Goal: Task Accomplishment & Management: Use online tool/utility

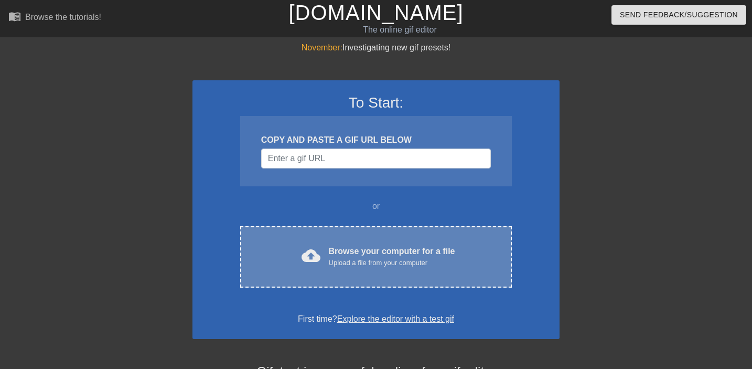
click at [340, 242] on div "cloud_upload Browse your computer for a file Upload a file from your computer C…" at bounding box center [376, 256] width 272 height 61
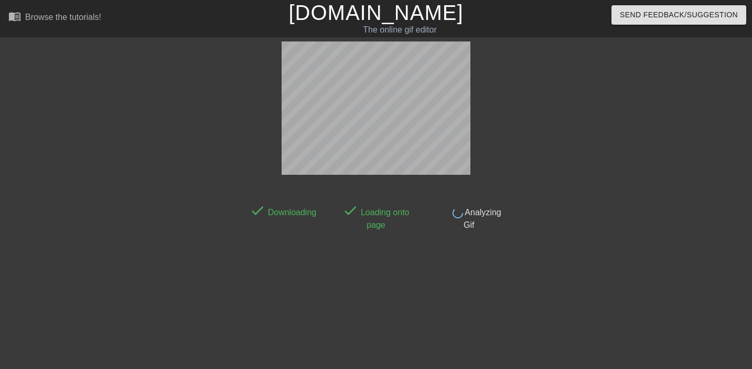
scroll to position [26, 0]
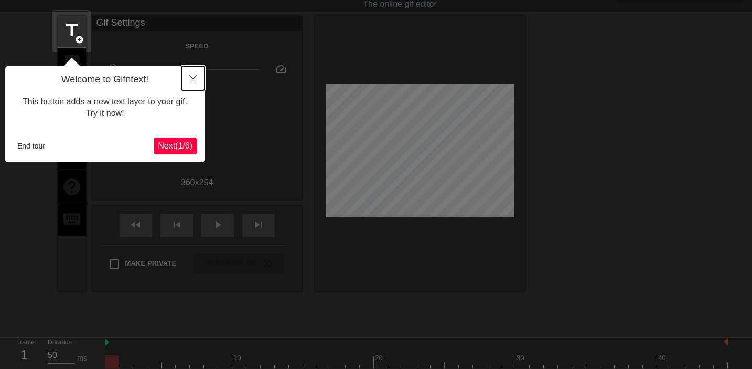
click at [193, 68] on button "Close" at bounding box center [193, 78] width 23 height 24
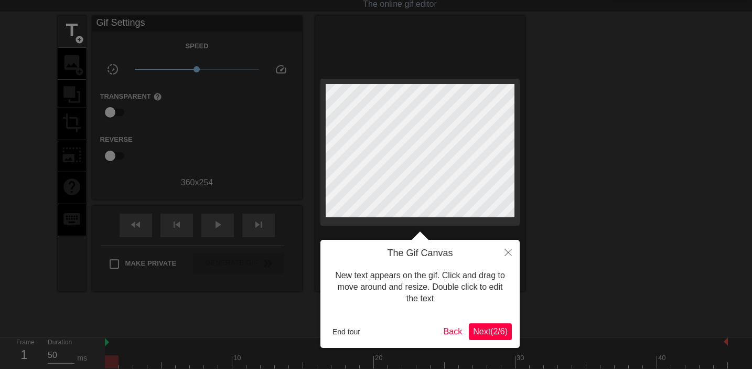
scroll to position [0, 0]
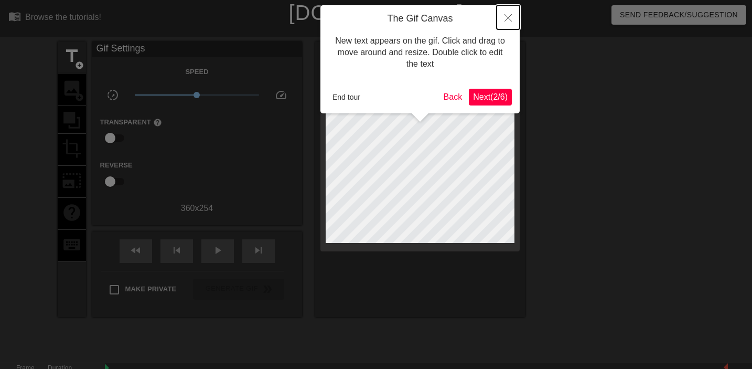
click at [506, 20] on icon "Close" at bounding box center [508, 17] width 7 height 7
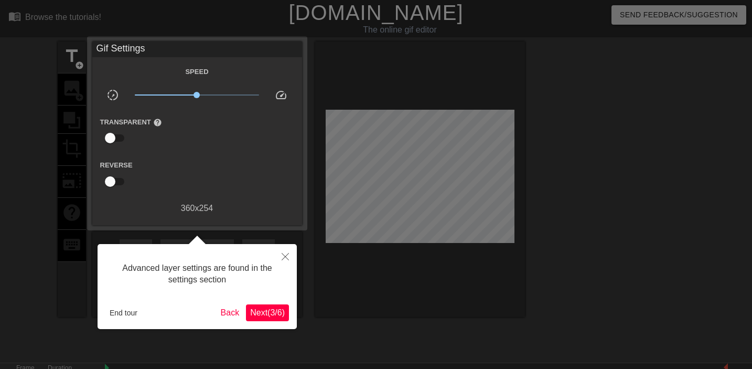
scroll to position [26, 0]
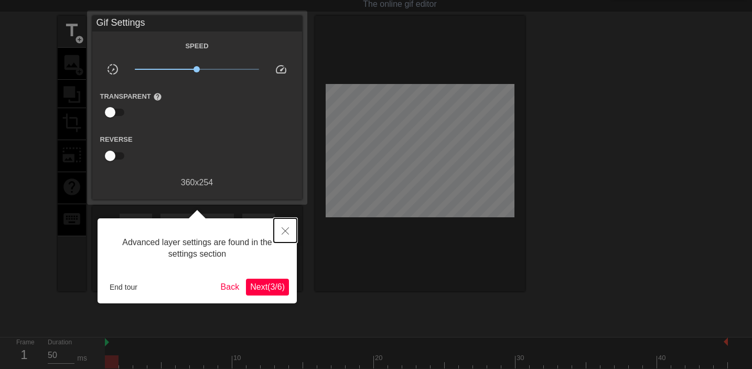
click at [286, 229] on icon "Close" at bounding box center [285, 230] width 7 height 7
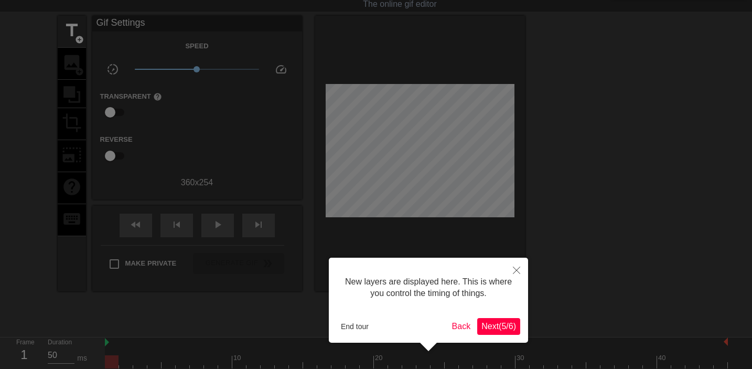
scroll to position [9, 0]
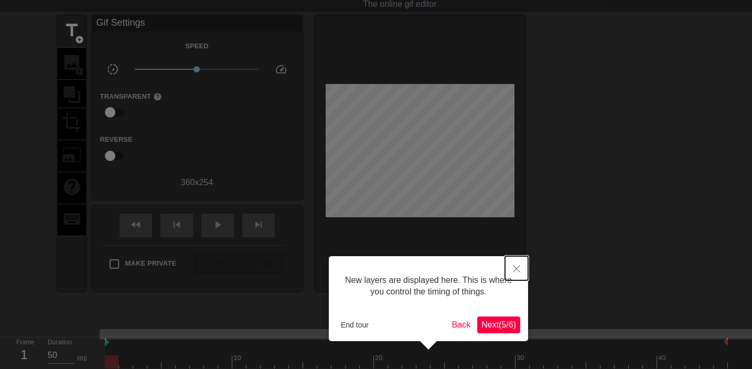
click at [516, 268] on icon "Close" at bounding box center [516, 268] width 7 height 7
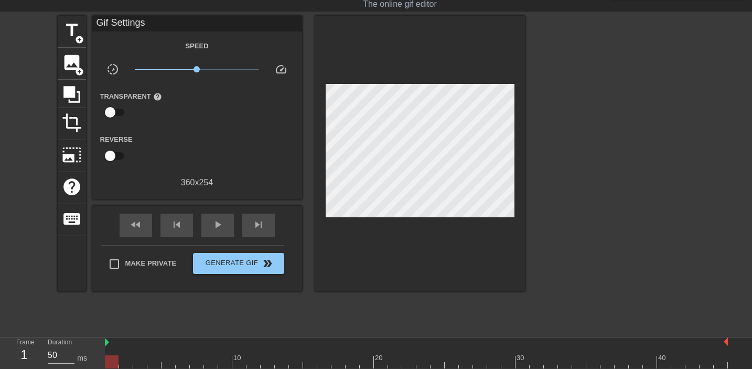
scroll to position [26, 1]
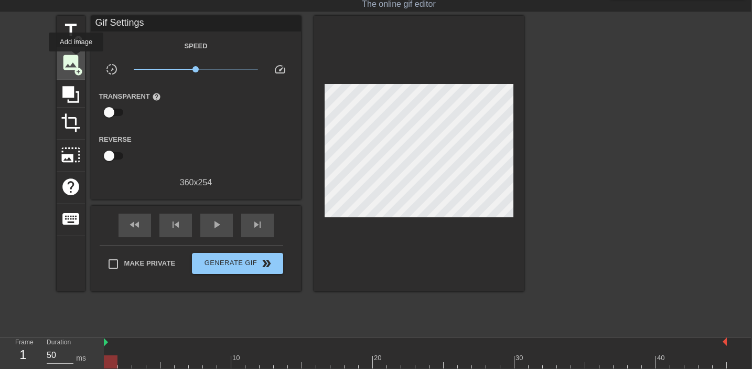
click at [77, 59] on span "image" at bounding box center [71, 62] width 20 height 20
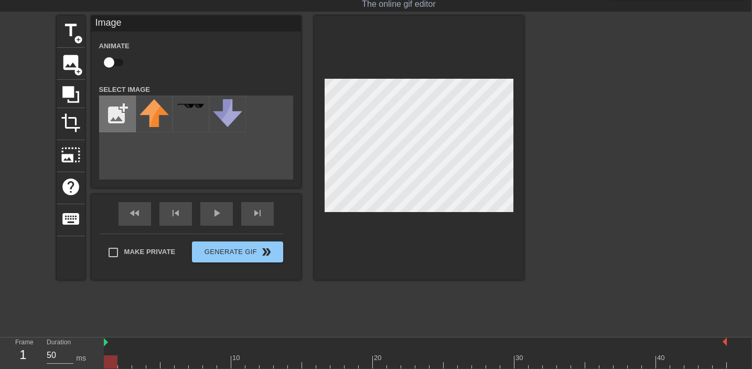
click at [121, 114] on input "file" at bounding box center [118, 114] width 36 height 36
type input "C:\fakepath\images.png"
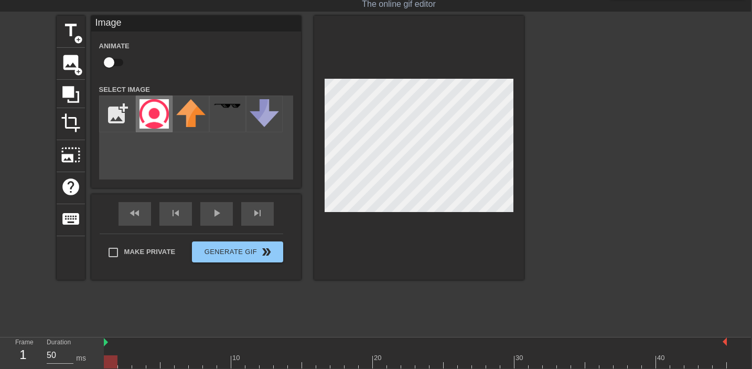
click at [157, 116] on img at bounding box center [154, 113] width 29 height 29
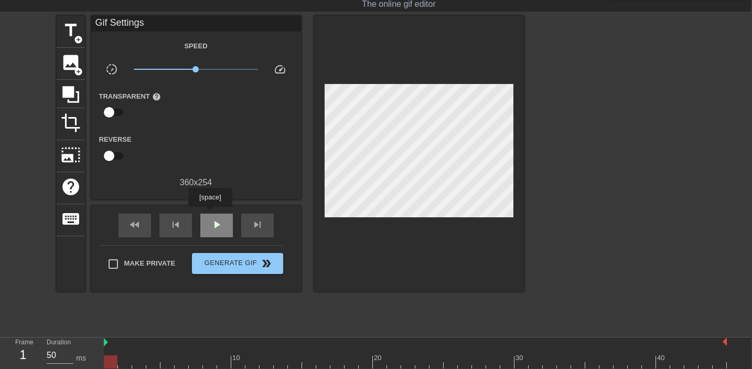
click at [211, 214] on div "play_arrow" at bounding box center [216, 226] width 33 height 24
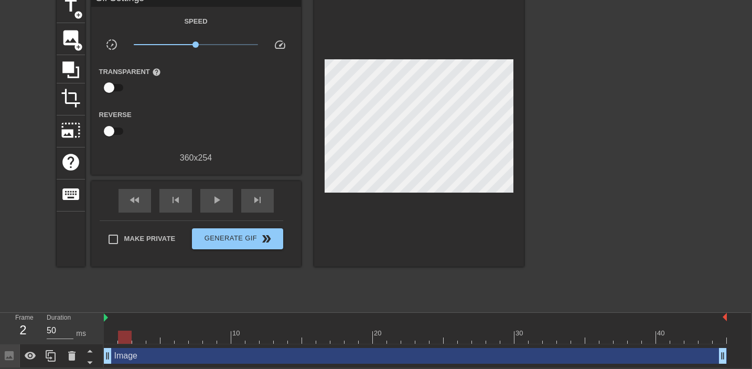
click at [123, 339] on div at bounding box center [125, 337] width 14 height 13
click at [144, 336] on div at bounding box center [415, 337] width 623 height 13
click at [161, 336] on div at bounding box center [415, 337] width 623 height 13
click at [196, 337] on div at bounding box center [415, 337] width 623 height 13
click at [251, 331] on div at bounding box center [415, 337] width 623 height 13
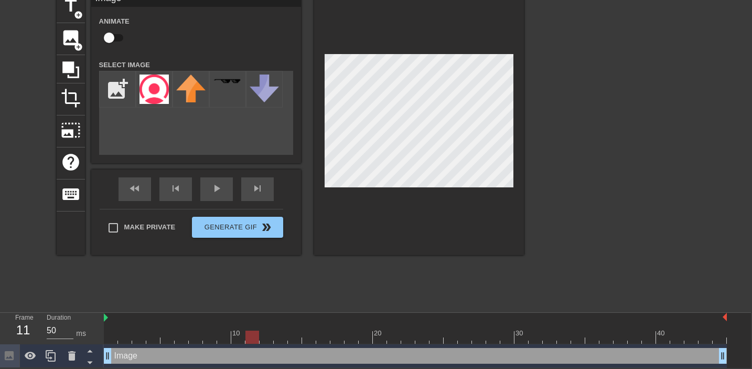
click at [271, 339] on div at bounding box center [415, 337] width 623 height 13
click at [281, 339] on div at bounding box center [415, 337] width 623 height 13
click at [297, 338] on div at bounding box center [415, 337] width 623 height 13
click at [311, 338] on div at bounding box center [415, 337] width 623 height 13
click at [325, 338] on div at bounding box center [415, 337] width 623 height 13
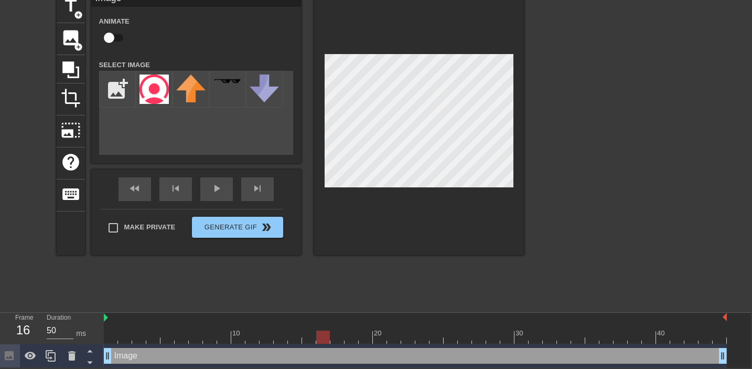
click at [338, 339] on div at bounding box center [415, 337] width 623 height 13
click at [350, 339] on div at bounding box center [415, 337] width 623 height 13
click at [364, 337] on div at bounding box center [415, 337] width 623 height 13
click at [379, 338] on div at bounding box center [415, 337] width 623 height 13
click at [391, 339] on div at bounding box center [415, 337] width 623 height 13
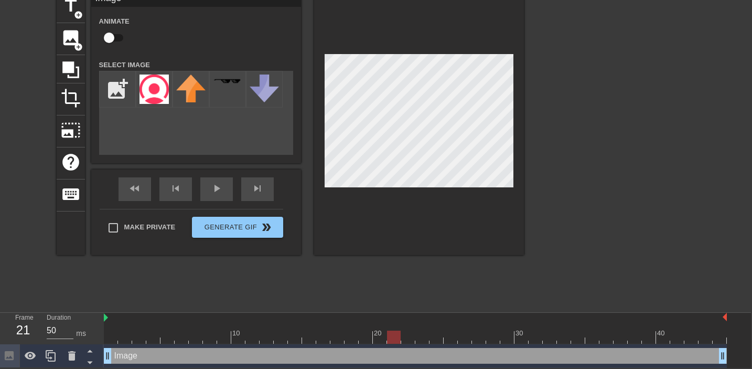
click at [400, 341] on div at bounding box center [394, 337] width 14 height 13
click at [411, 341] on div at bounding box center [415, 337] width 623 height 13
click at [422, 339] on div at bounding box center [415, 337] width 623 height 13
click at [439, 338] on div at bounding box center [415, 337] width 623 height 13
click at [133, 340] on div at bounding box center [415, 337] width 623 height 13
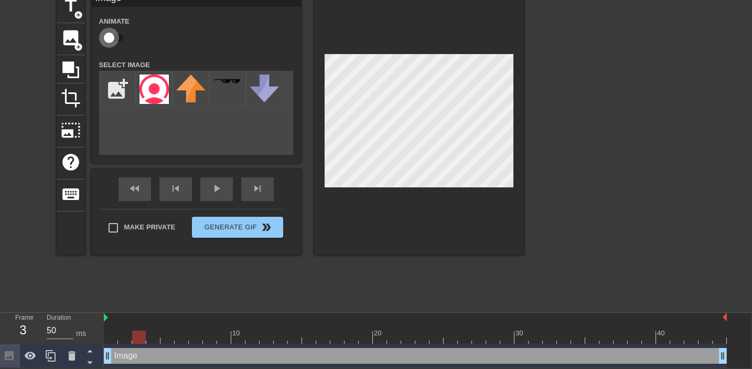
click at [113, 38] on input "checkbox" at bounding box center [109, 38] width 60 height 20
click at [117, 38] on input "checkbox" at bounding box center [119, 38] width 60 height 20
checkbox input "false"
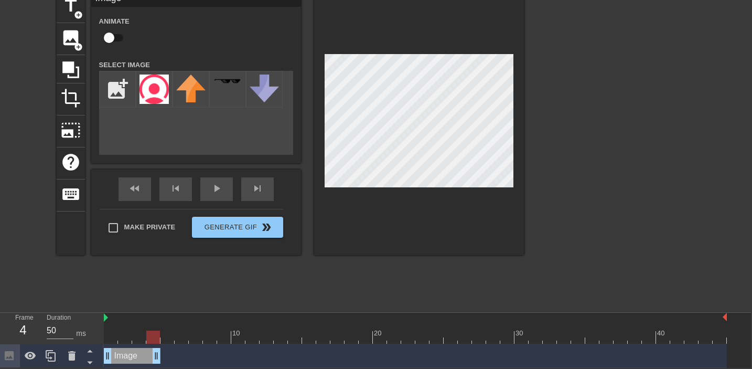
drag, startPoint x: 724, startPoint y: 356, endPoint x: 152, endPoint y: 359, distance: 571.8
click at [123, 93] on input "file" at bounding box center [118, 89] width 36 height 36
click at [157, 88] on img at bounding box center [154, 88] width 29 height 29
click at [140, 356] on div "Image drag_handle drag_handle" at bounding box center [132, 356] width 57 height 16
click at [156, 339] on div at bounding box center [153, 337] width 14 height 13
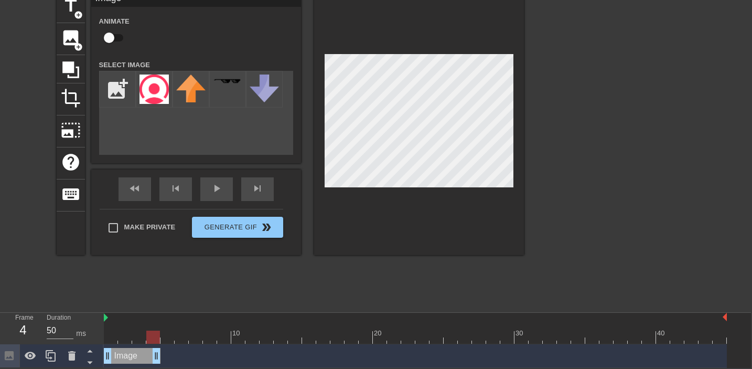
click at [134, 339] on div at bounding box center [415, 337] width 623 height 13
click at [125, 339] on div at bounding box center [415, 337] width 623 height 13
click at [111, 338] on div at bounding box center [415, 337] width 623 height 13
click at [122, 338] on div at bounding box center [415, 337] width 623 height 13
click at [135, 338] on div at bounding box center [415, 337] width 623 height 13
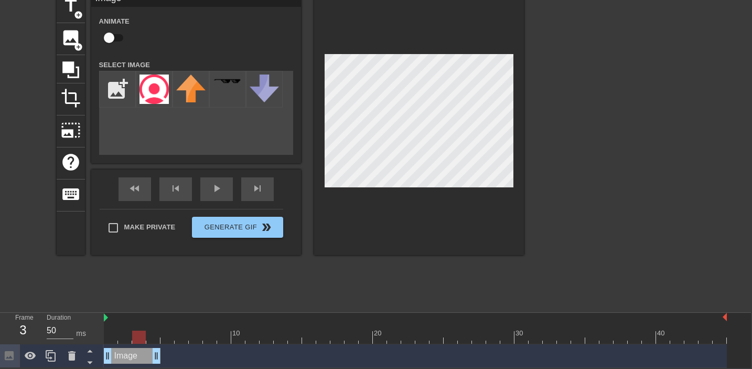
click at [150, 338] on div at bounding box center [415, 337] width 623 height 13
click at [156, 339] on div at bounding box center [153, 337] width 14 height 13
click at [55, 353] on icon at bounding box center [51, 356] width 10 height 12
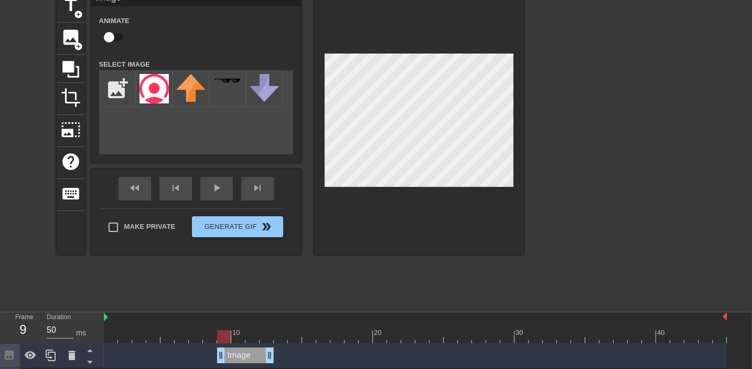
drag, startPoint x: 136, startPoint y: 359, endPoint x: 243, endPoint y: 359, distance: 106.5
click at [243, 359] on div "Image drag_handle drag_handle" at bounding box center [245, 355] width 57 height 16
click at [57, 355] on icon at bounding box center [51, 355] width 13 height 13
click at [240, 352] on div "Image drag_handle drag_handle" at bounding box center [245, 355] width 57 height 16
click at [233, 357] on div "Image drag_handle drag_handle" at bounding box center [245, 355] width 57 height 16
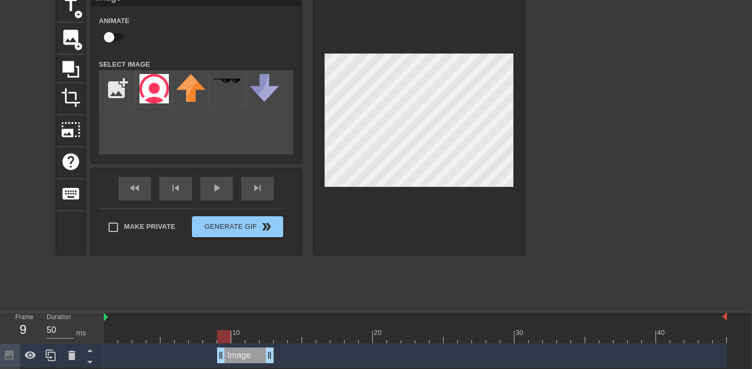
click at [233, 357] on div "Image drag_handle drag_handle" at bounding box center [245, 355] width 57 height 16
click at [52, 363] on div at bounding box center [50, 355] width 21 height 23
drag, startPoint x: 251, startPoint y: 358, endPoint x: 236, endPoint y: 346, distance: 19.3
click at [236, 346] on div "Image drag_handle drag_handle" at bounding box center [415, 356] width 623 height 24
drag, startPoint x: 92, startPoint y: 351, endPoint x: 96, endPoint y: 287, distance: 63.6
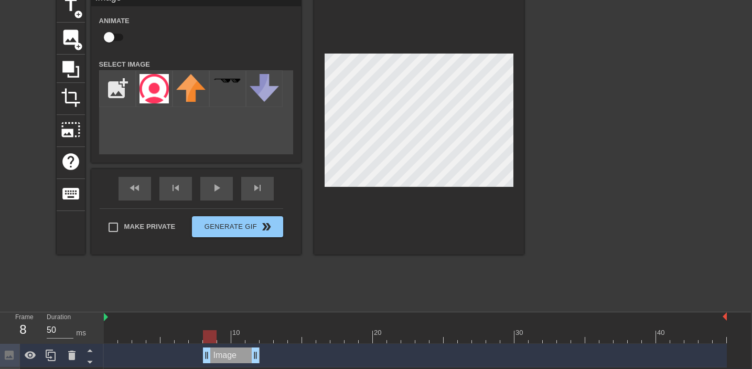
click at [96, 287] on div "menu_book Browse the tutorials! [DOMAIN_NAME] The online gif editor Send Feedba…" at bounding box center [375, 193] width 752 height 489
click at [90, 353] on icon at bounding box center [89, 350] width 13 height 13
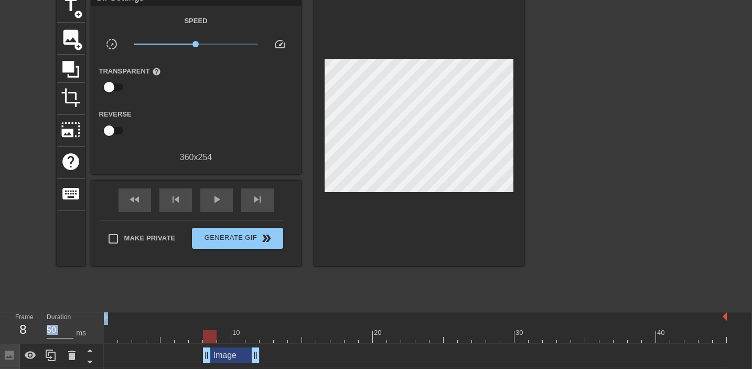
drag, startPoint x: 89, startPoint y: 310, endPoint x: 90, endPoint y: 287, distance: 22.0
click at [90, 287] on div "menu_book Browse the tutorials! [DOMAIN_NAME] The online gif editor Send Feedba…" at bounding box center [375, 193] width 752 height 489
click at [92, 364] on icon at bounding box center [89, 361] width 13 height 13
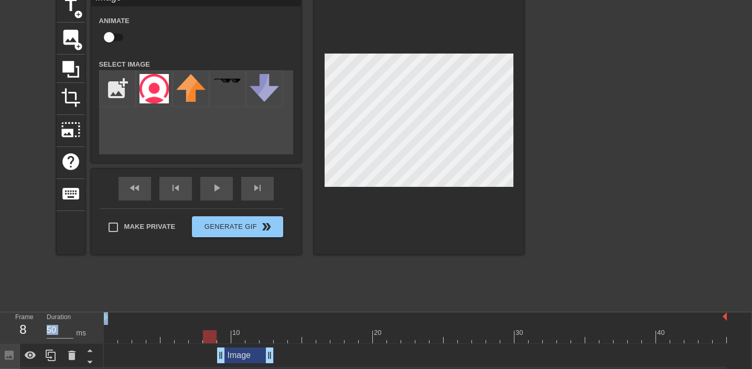
click at [92, 364] on icon at bounding box center [89, 361] width 13 height 13
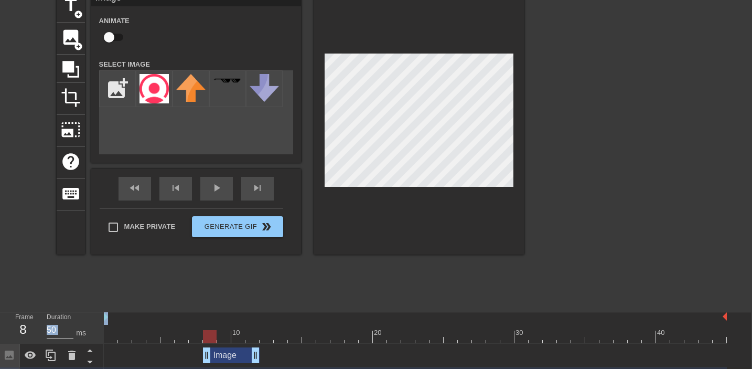
click at [92, 364] on icon at bounding box center [89, 361] width 13 height 13
drag, startPoint x: 247, startPoint y: 357, endPoint x: 361, endPoint y: 358, distance: 114.9
click at [361, 358] on div "Image drag_handle drag_handle" at bounding box center [359, 355] width 57 height 16
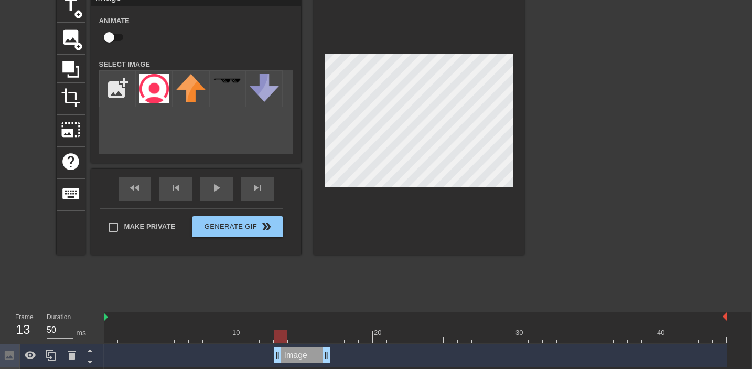
drag, startPoint x: 348, startPoint y: 358, endPoint x: 291, endPoint y: 357, distance: 57.2
click at [291, 357] on div "Image drag_handle drag_handle" at bounding box center [302, 355] width 57 height 16
click at [302, 353] on div "Image drag_handle drag_handle" at bounding box center [302, 355] width 57 height 16
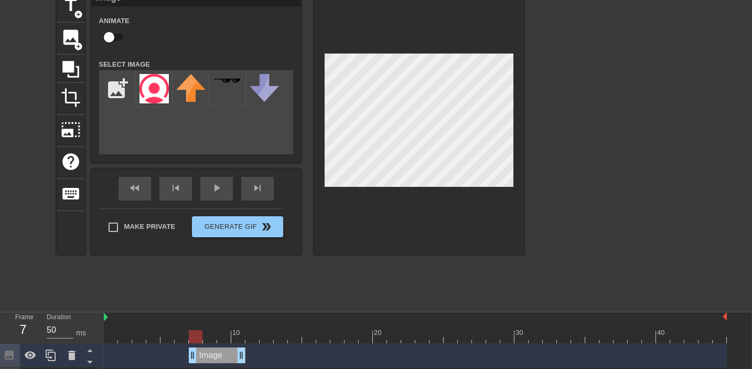
drag, startPoint x: 301, startPoint y: 355, endPoint x: 191, endPoint y: 357, distance: 109.7
click at [191, 357] on div "Image drag_handle drag_handle" at bounding box center [217, 355] width 57 height 16
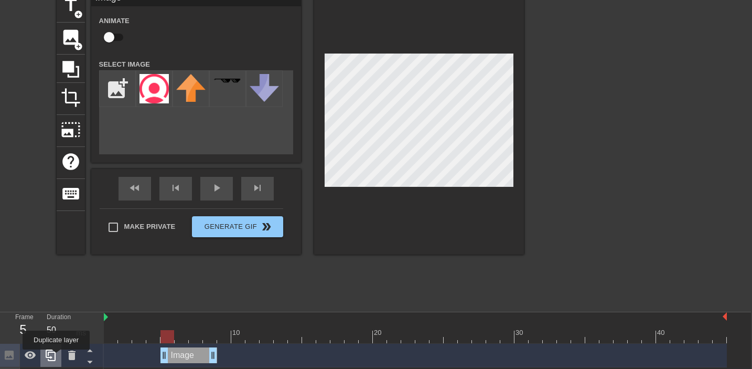
click at [57, 357] on div at bounding box center [50, 355] width 21 height 23
drag, startPoint x: 727, startPoint y: 316, endPoint x: 736, endPoint y: 316, distance: 9.5
click at [177, 356] on div "Image drag_handle drag_handle" at bounding box center [189, 355] width 57 height 16
click at [38, 354] on div at bounding box center [30, 355] width 21 height 23
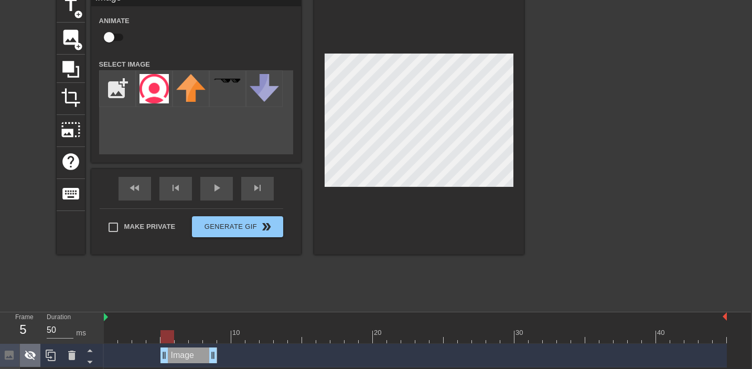
click at [38, 354] on div at bounding box center [30, 355] width 21 height 23
click at [12, 357] on icon at bounding box center [9, 354] width 9 height 9
click at [87, 350] on icon at bounding box center [89, 350] width 13 height 13
click at [93, 364] on icon at bounding box center [89, 361] width 13 height 13
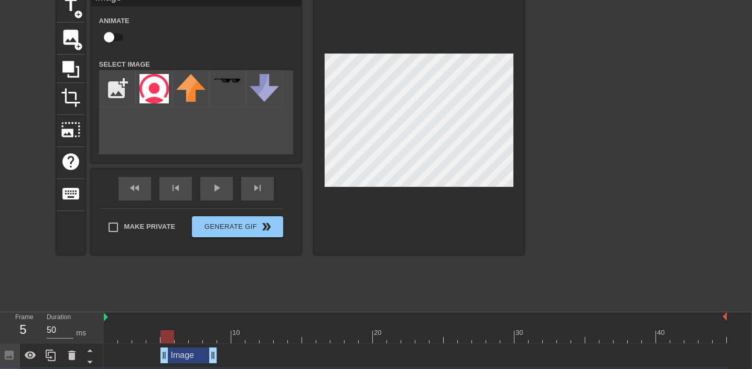
click at [93, 364] on icon at bounding box center [89, 361] width 13 height 13
click at [91, 362] on icon at bounding box center [89, 361] width 13 height 13
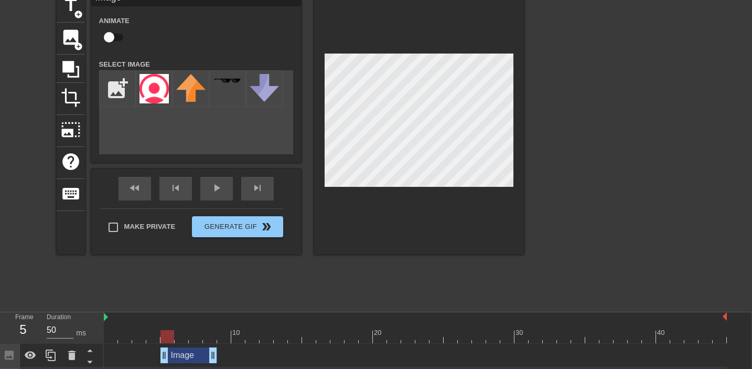
click at [91, 362] on icon at bounding box center [89, 361] width 13 height 13
click at [90, 350] on icon at bounding box center [89, 350] width 5 height 3
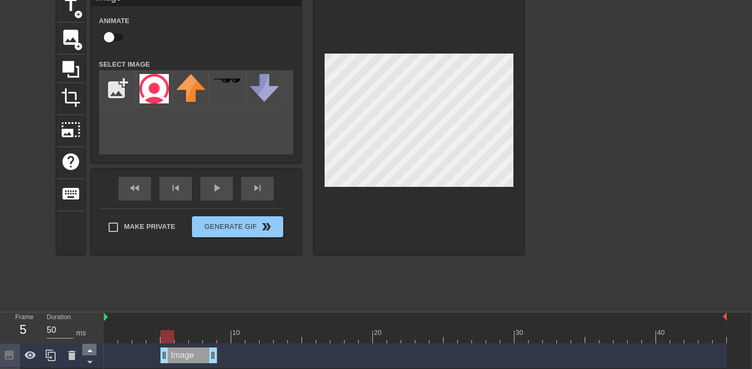
click at [90, 350] on icon at bounding box center [89, 350] width 5 height 3
click at [89, 361] on icon at bounding box center [89, 362] width 5 height 3
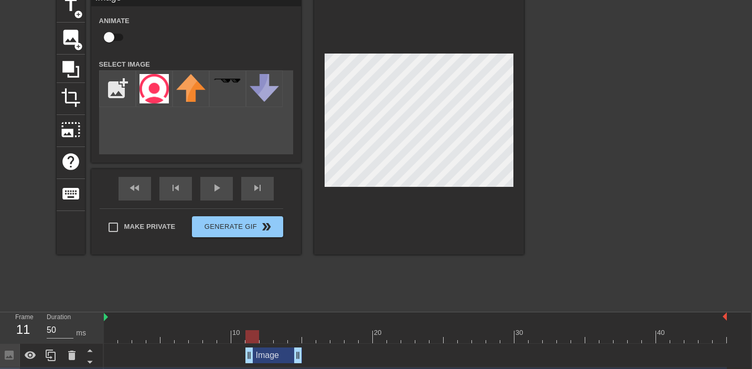
drag, startPoint x: 183, startPoint y: 357, endPoint x: 265, endPoint y: 356, distance: 82.4
click at [265, 356] on div "Image drag_handle drag_handle" at bounding box center [274, 355] width 57 height 16
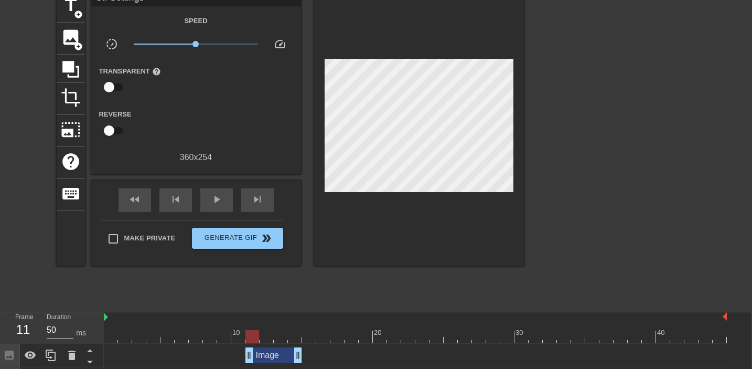
click at [212, 186] on div "fast_rewind skip_previous play_arrow skip_next" at bounding box center [196, 199] width 171 height 39
click at [218, 196] on span "play_arrow" at bounding box center [216, 199] width 13 height 13
drag, startPoint x: 262, startPoint y: 357, endPoint x: 121, endPoint y: 353, distance: 141.2
click at [121, 353] on div "Image drag_handle drag_handle" at bounding box center [132, 355] width 57 height 16
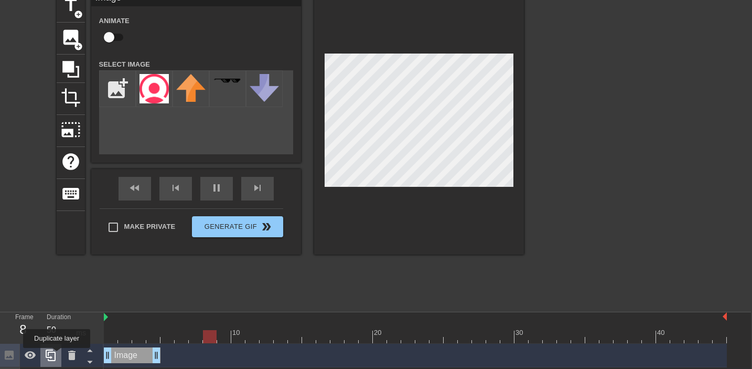
click at [57, 355] on div at bounding box center [50, 355] width 21 height 23
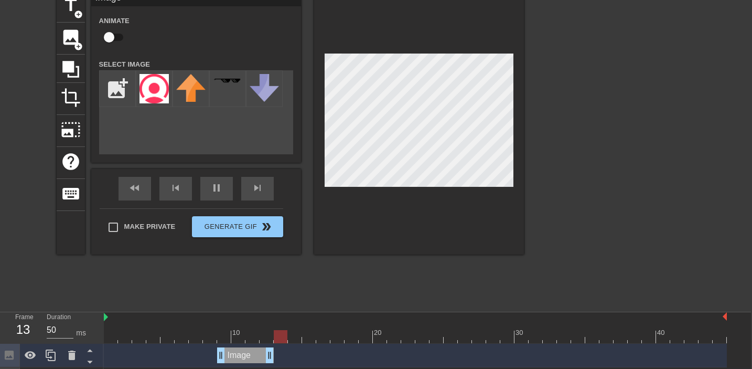
drag, startPoint x: 135, startPoint y: 356, endPoint x: 246, endPoint y: 355, distance: 110.2
click at [246, 355] on div "Image drag_handle drag_handle" at bounding box center [245, 355] width 57 height 16
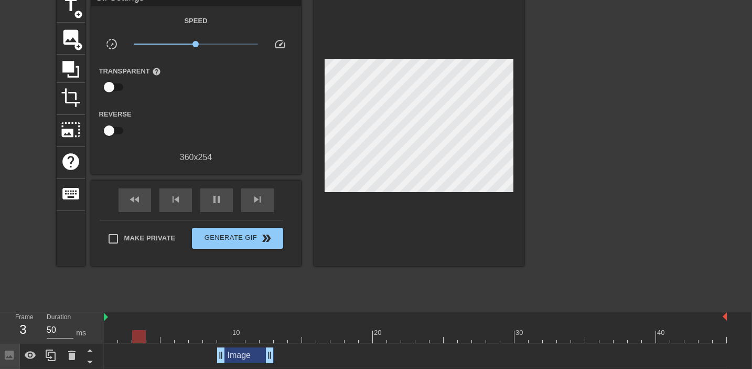
click at [457, 301] on div "title add_circle image add_circle crop photo_size_select_large help keyboard Gi…" at bounding box center [290, 148] width 467 height 315
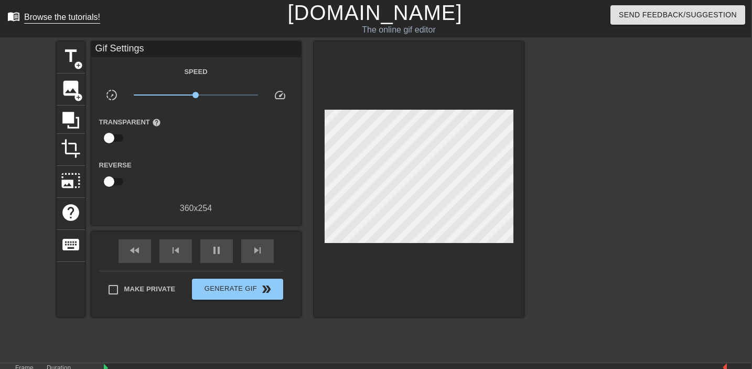
click at [52, 16] on div "Browse the tutorials!" at bounding box center [62, 17] width 76 height 9
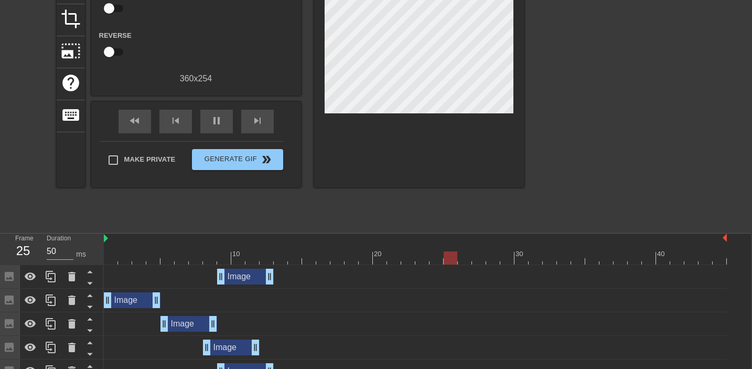
scroll to position [169, 1]
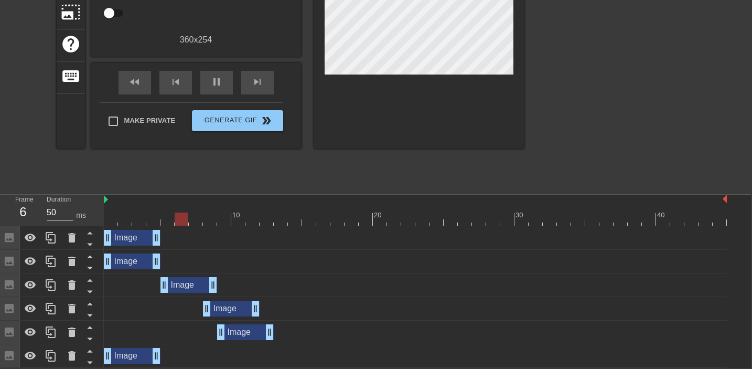
drag, startPoint x: 239, startPoint y: 242, endPoint x: 127, endPoint y: 243, distance: 112.3
click at [127, 243] on div "Image drag_handle drag_handle" at bounding box center [132, 238] width 57 height 16
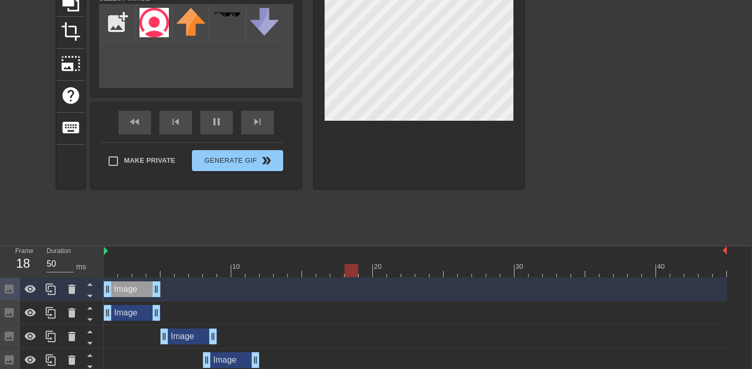
scroll to position [118, 1]
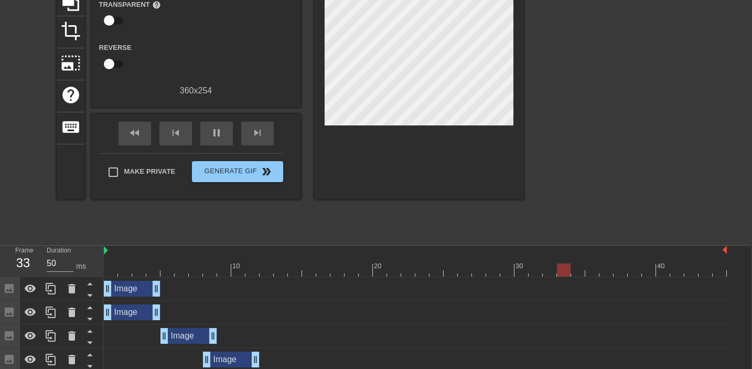
click at [123, 308] on div "Image drag_handle drag_handle" at bounding box center [132, 312] width 57 height 16
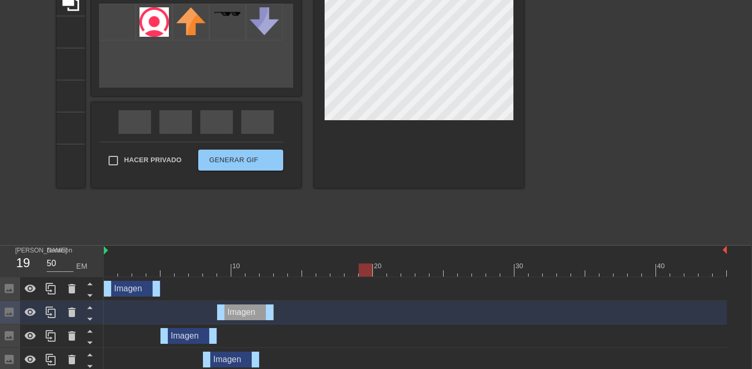
drag, startPoint x: 147, startPoint y: 313, endPoint x: 266, endPoint y: 303, distance: 119.5
click at [266, 303] on div "Imagen mango de arrastre mango de arrastre" at bounding box center [415, 313] width 623 height 24
click at [240, 308] on div "Imagen mango de arrastre mango de arrastre" at bounding box center [245, 312] width 57 height 16
click at [188, 296] on div "Imagen mango de arrastre mango de arrastre" at bounding box center [415, 289] width 623 height 24
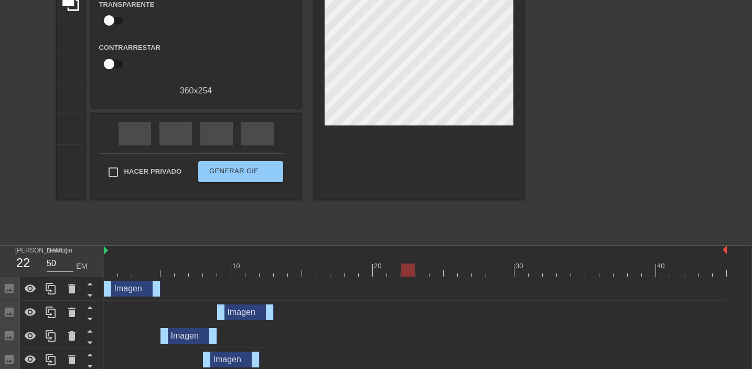
click at [135, 285] on div "Imagen mango de arrastre mango de arrastre" at bounding box center [132, 289] width 57 height 16
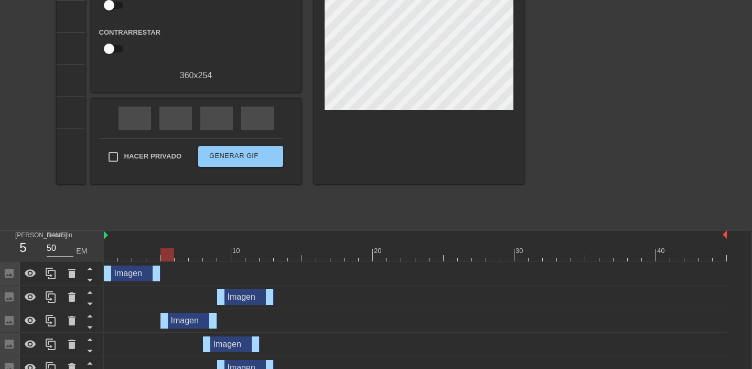
scroll to position [134, 1]
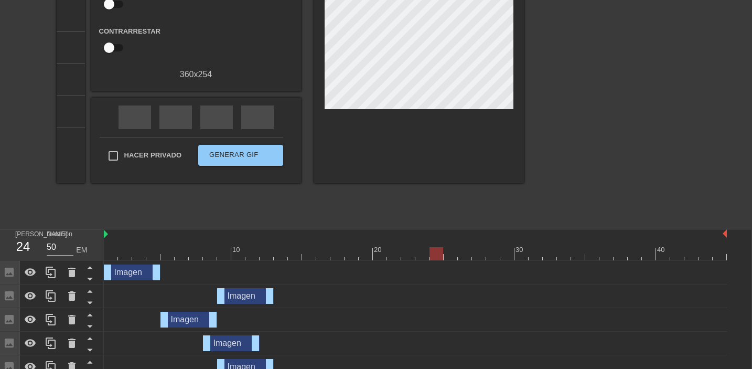
click at [242, 294] on div "Imagen mango de arrastre mango de arrastre" at bounding box center [245, 296] width 57 height 16
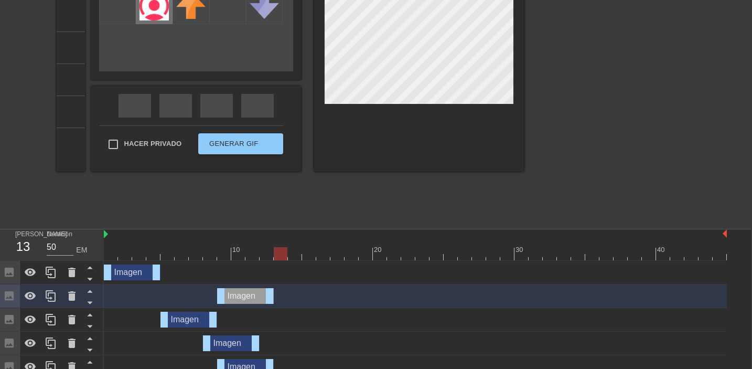
click at [155, 18] on img at bounding box center [154, 5] width 29 height 29
drag, startPoint x: 186, startPoint y: 322, endPoint x: 179, endPoint y: 317, distance: 8.7
click at [179, 317] on div "Imagen mango de arrastre mango de arrastre" at bounding box center [189, 320] width 57 height 16
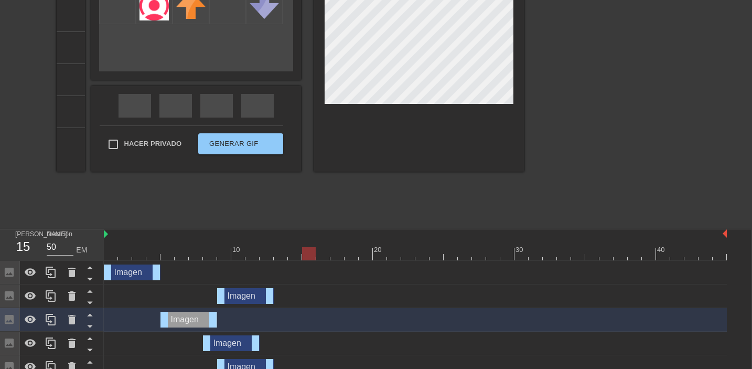
drag, startPoint x: 186, startPoint y: 322, endPoint x: 180, endPoint y: 319, distance: 6.3
click at [180, 319] on div "Imagen mango de arrastre mango de arrastre" at bounding box center [189, 320] width 57 height 16
drag, startPoint x: 177, startPoint y: 319, endPoint x: 403, endPoint y: 306, distance: 227.0
click at [403, 306] on div "Imagen mango de arrastre mango de arrastre Imagen mango de arrastre mango de ar…" at bounding box center [427, 332] width 647 height 142
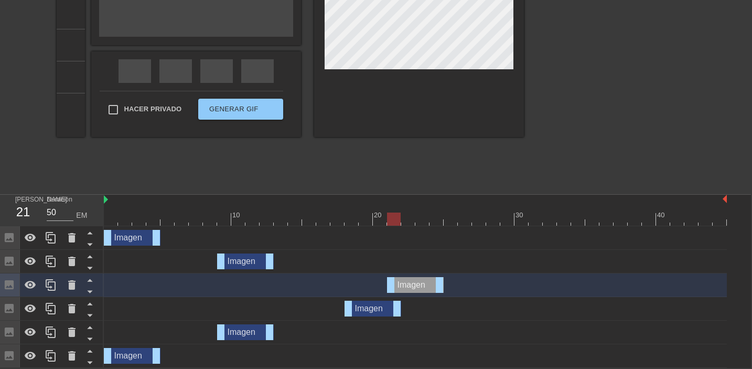
drag, startPoint x: 230, startPoint y: 310, endPoint x: 384, endPoint y: 295, distance: 154.5
click at [385, 295] on div "Imagen mango de arrastre mango de arrastre Imagen mango de arrastre mango de ar…" at bounding box center [427, 297] width 647 height 142
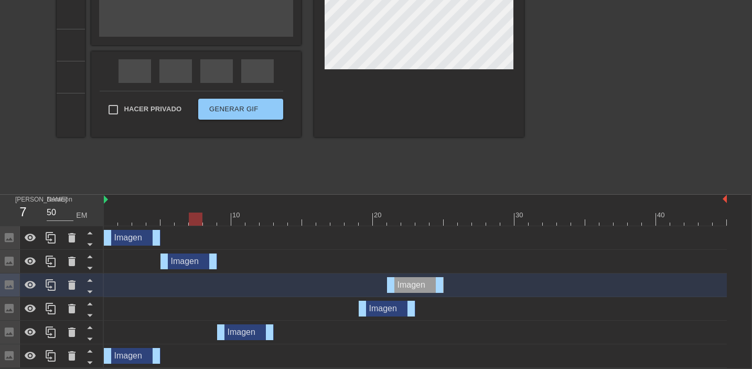
drag, startPoint x: 239, startPoint y: 258, endPoint x: 186, endPoint y: 257, distance: 53.0
click at [186, 257] on div "Imagen mango de arrastre mango de arrastre" at bounding box center [189, 261] width 57 height 16
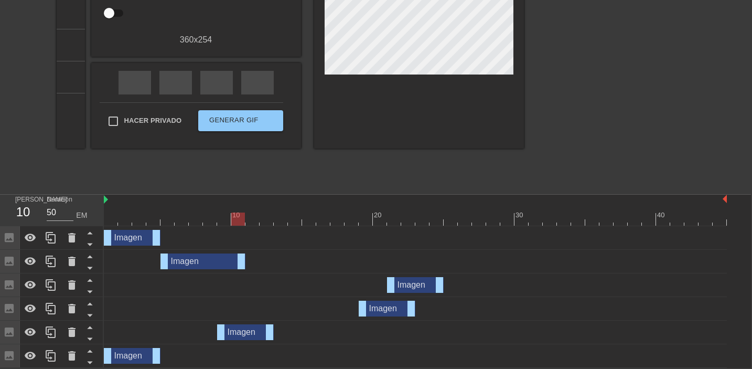
drag, startPoint x: 216, startPoint y: 260, endPoint x: 249, endPoint y: 259, distance: 33.1
click at [249, 259] on div "Imagen mango de arrastre mango de arrastre" at bounding box center [415, 261] width 623 height 16
drag, startPoint x: 403, startPoint y: 282, endPoint x: 261, endPoint y: 281, distance: 142.7
click at [261, 281] on div "Imagen mango de arrastre mango de arrastre" at bounding box center [274, 285] width 57 height 16
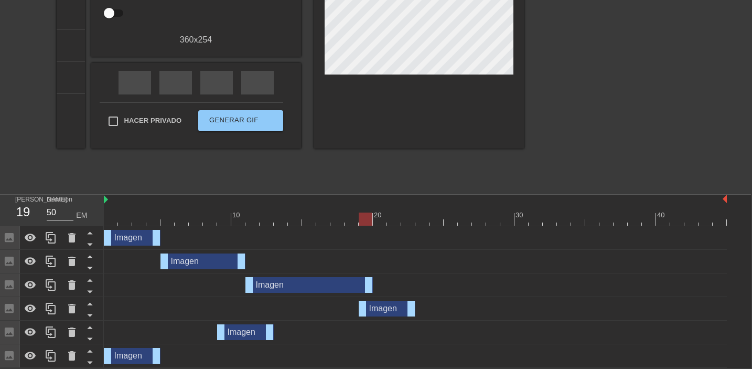
drag, startPoint x: 302, startPoint y: 283, endPoint x: 376, endPoint y: 277, distance: 74.8
click at [376, 277] on div "Imagen mango de arrastre mango de arrastre" at bounding box center [415, 285] width 623 height 16
click at [381, 308] on div "Imagen mango de arrastre mango de arrastre" at bounding box center [387, 309] width 57 height 16
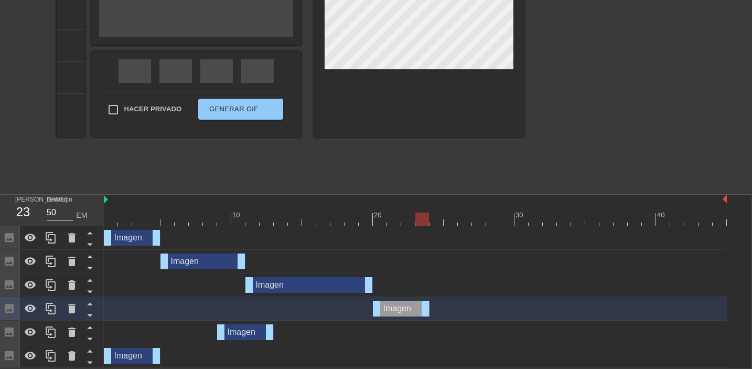
drag, startPoint x: 382, startPoint y: 308, endPoint x: 397, endPoint y: 308, distance: 14.7
click at [397, 308] on div "Imagen mango de arrastre mango de arrastre" at bounding box center [401, 309] width 57 height 16
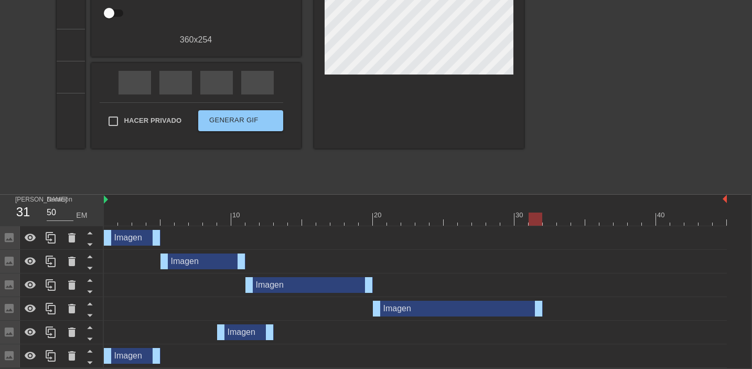
drag, startPoint x: 429, startPoint y: 307, endPoint x: 536, endPoint y: 302, distance: 107.2
drag, startPoint x: 246, startPoint y: 328, endPoint x: 567, endPoint y: 318, distance: 321.2
click at [567, 318] on div "Imagen mango de arrastre mango de arrastre Imagen mango de arrastre mango de ar…" at bounding box center [427, 297] width 647 height 142
click at [567, 318] on div "Imagen mango de arrastre mango de arrastre" at bounding box center [415, 309] width 623 height 24
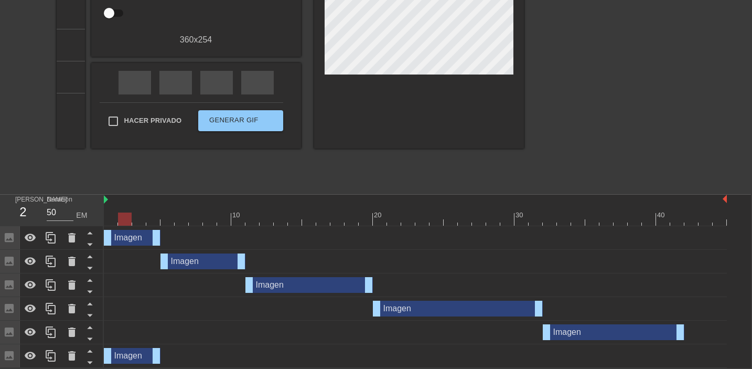
drag, startPoint x: 599, startPoint y: 332, endPoint x: 695, endPoint y: 332, distance: 95.5
click at [132, 357] on div "Imagen mango de arrastre mango de arrastre" at bounding box center [132, 356] width 57 height 16
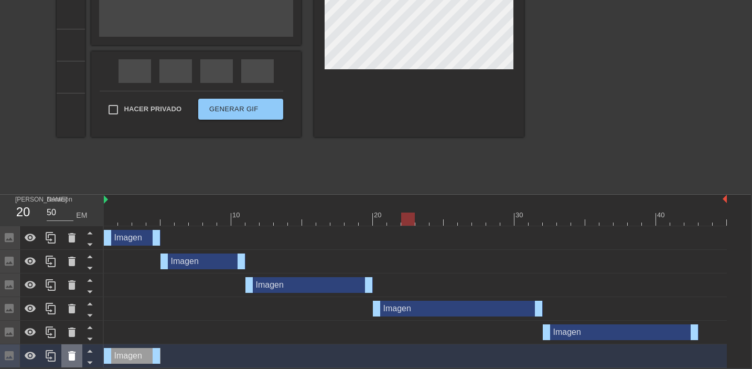
click at [73, 356] on icon at bounding box center [71, 355] width 7 height 9
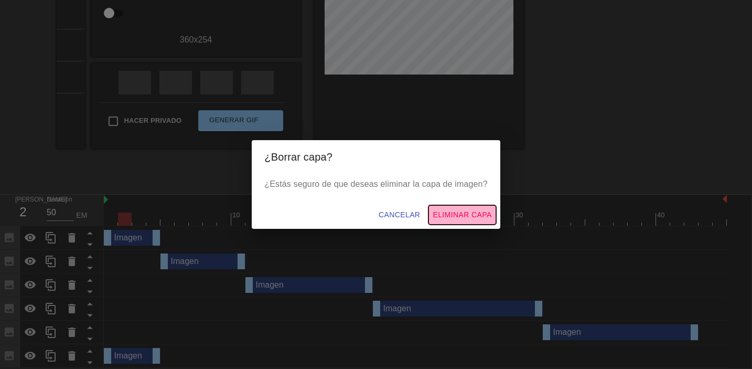
click at [473, 213] on font "Eliminar capa" at bounding box center [462, 214] width 59 height 8
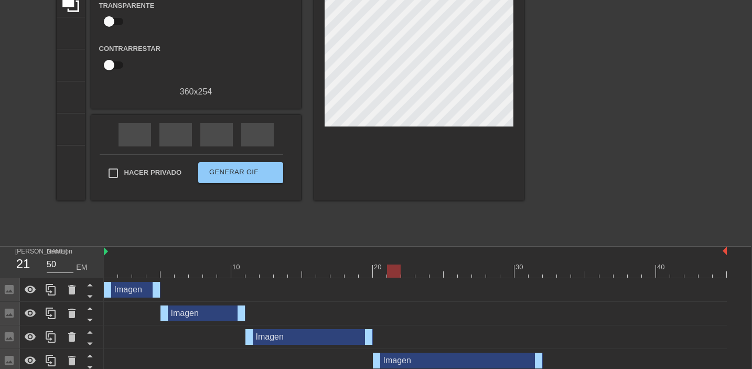
scroll to position [116, 1]
click at [205, 321] on div "Imagen mango de arrastre mango de arrastre" at bounding box center [203, 314] width 85 height 16
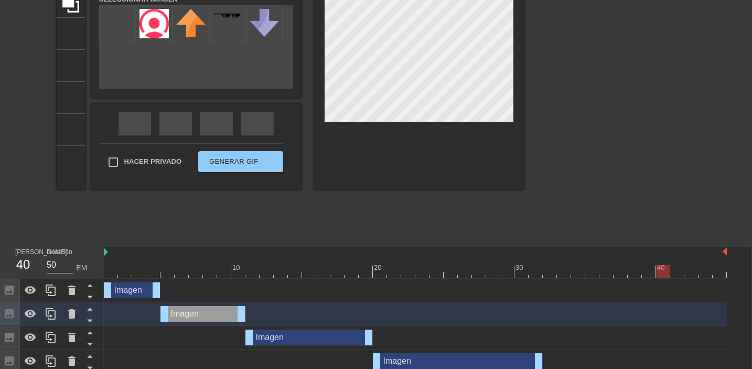
click at [312, 336] on div "Imagen mango de arrastre mango de arrastre" at bounding box center [309, 337] width 127 height 16
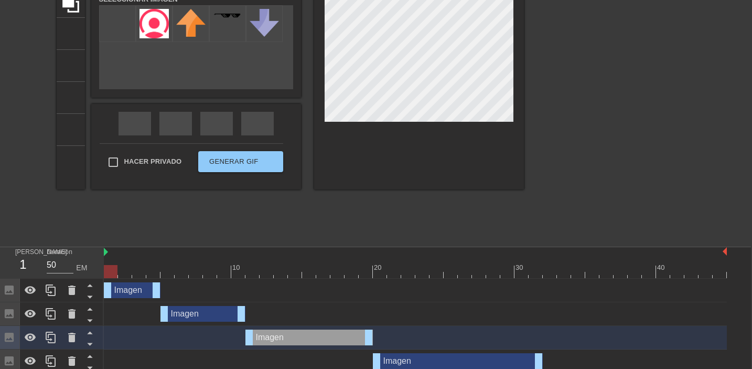
click at [133, 296] on div "Imagen mango de arrastre mango de arrastre" at bounding box center [132, 290] width 57 height 16
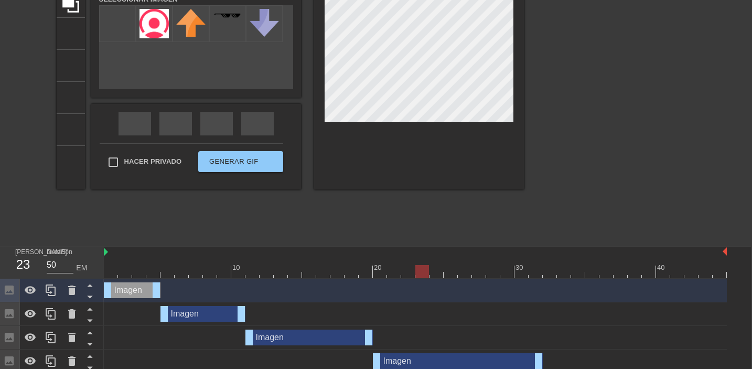
click at [112, 268] on div at bounding box center [415, 271] width 623 height 13
click at [131, 270] on div at bounding box center [415, 271] width 623 height 13
click at [139, 271] on div at bounding box center [415, 271] width 623 height 13
click at [152, 272] on div at bounding box center [415, 271] width 623 height 13
click at [165, 273] on div at bounding box center [415, 271] width 623 height 13
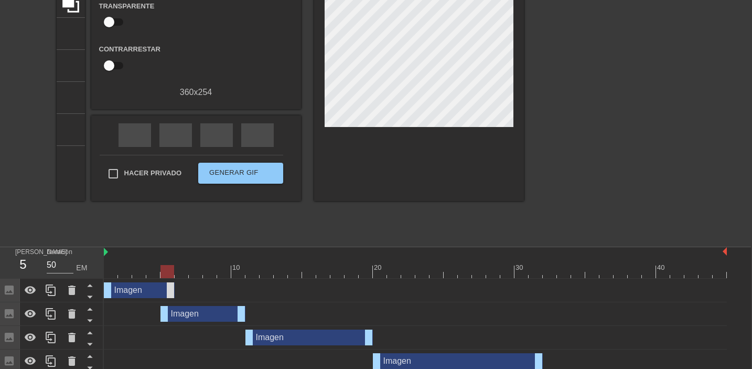
drag, startPoint x: 157, startPoint y: 289, endPoint x: 170, endPoint y: 289, distance: 13.1
click at [182, 312] on div "Imagen mango de arrastre mango de arrastre" at bounding box center [203, 314] width 85 height 16
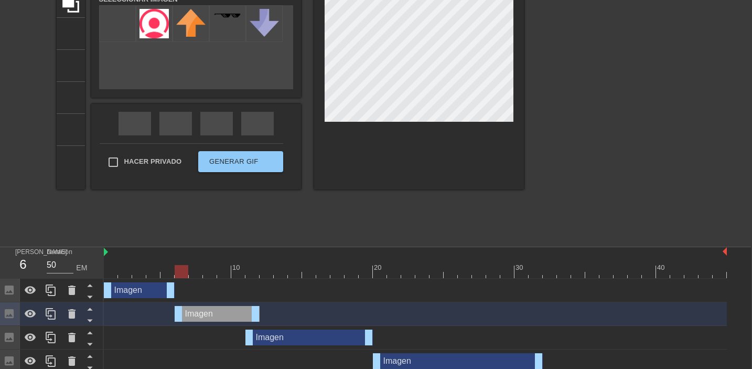
drag, startPoint x: 184, startPoint y: 314, endPoint x: 198, endPoint y: 314, distance: 14.2
click at [198, 314] on div "Imagen mango de arrastre mango de arrastre" at bounding box center [217, 314] width 85 height 16
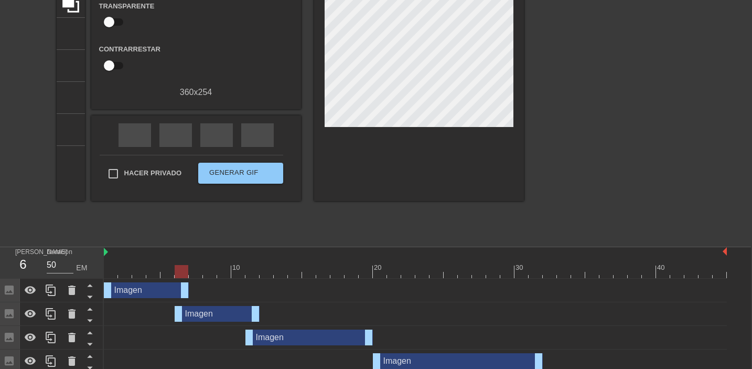
drag, startPoint x: 173, startPoint y: 292, endPoint x: 187, endPoint y: 292, distance: 13.6
click at [216, 309] on div "Imagen mango de arrastre mango de arrastre" at bounding box center [217, 314] width 85 height 16
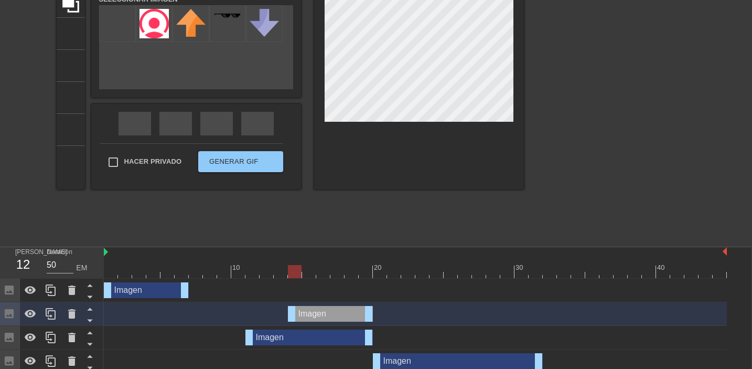
drag, startPoint x: 221, startPoint y: 314, endPoint x: 337, endPoint y: 315, distance: 115.4
click at [337, 315] on div "Imagen mango de arrastre mango de arrastre" at bounding box center [330, 314] width 85 height 16
click at [165, 293] on div "Imagen mango de arrastre mango de arrastre" at bounding box center [146, 290] width 85 height 16
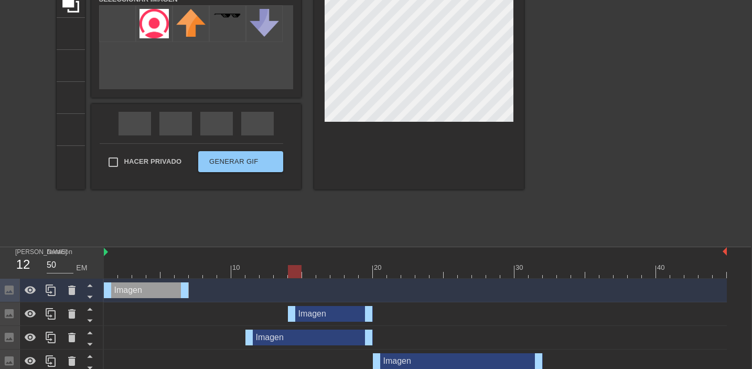
click at [173, 292] on div "Imagen mango de arrastre mango de arrastre" at bounding box center [146, 290] width 85 height 16
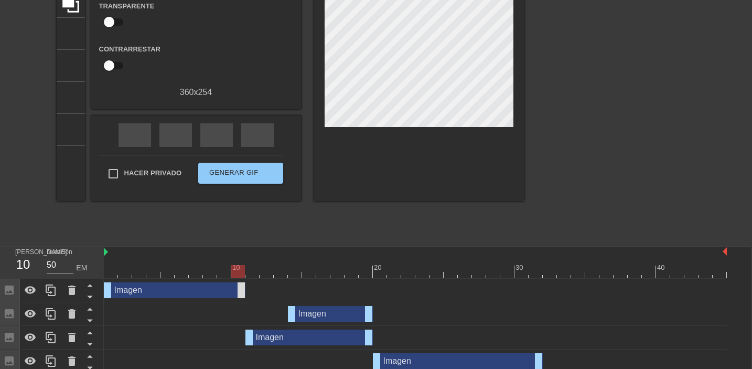
drag, startPoint x: 187, startPoint y: 292, endPoint x: 242, endPoint y: 292, distance: 55.1
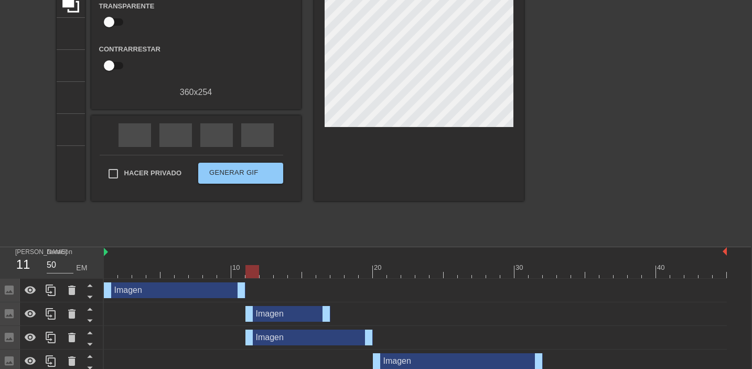
drag, startPoint x: 312, startPoint y: 311, endPoint x: 270, endPoint y: 311, distance: 42.0
click at [270, 311] on div "Imagen mango de arrastre mango de arrastre" at bounding box center [288, 314] width 85 height 16
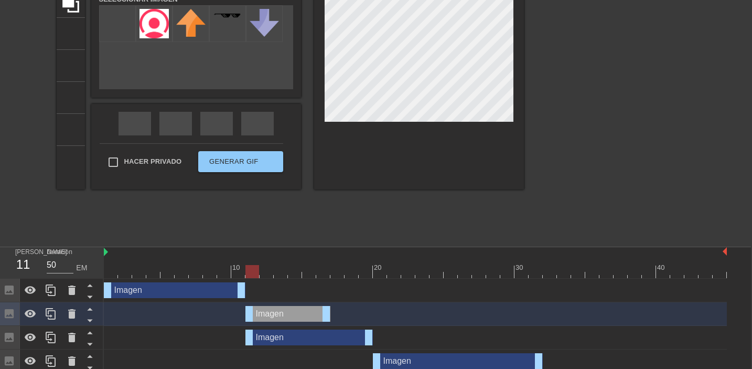
click at [198, 272] on div at bounding box center [415, 271] width 623 height 13
click at [212, 272] on div at bounding box center [415, 271] width 623 height 13
click at [220, 272] on div at bounding box center [415, 271] width 623 height 13
click at [229, 273] on div at bounding box center [224, 271] width 14 height 13
click at [238, 274] on div at bounding box center [415, 271] width 623 height 13
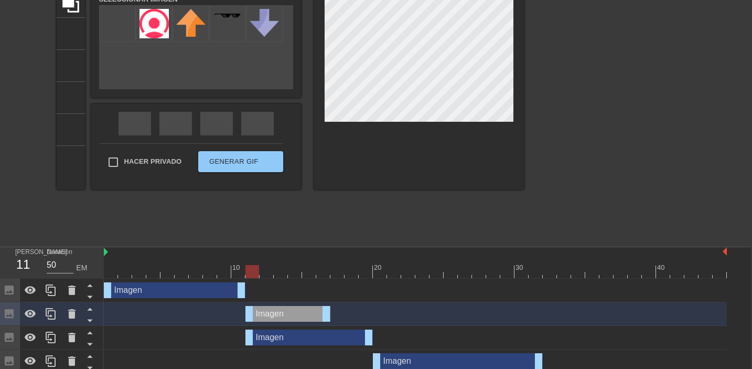
click at [248, 274] on div at bounding box center [415, 271] width 623 height 13
click at [265, 275] on div at bounding box center [415, 271] width 623 height 13
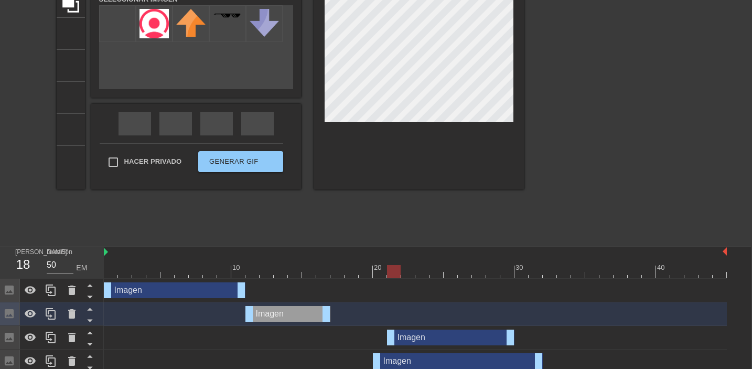
drag, startPoint x: 279, startPoint y: 337, endPoint x: 439, endPoint y: 344, distance: 160.2
click at [439, 344] on div "Imagen mango de arrastre mango de arrastre" at bounding box center [450, 337] width 127 height 16
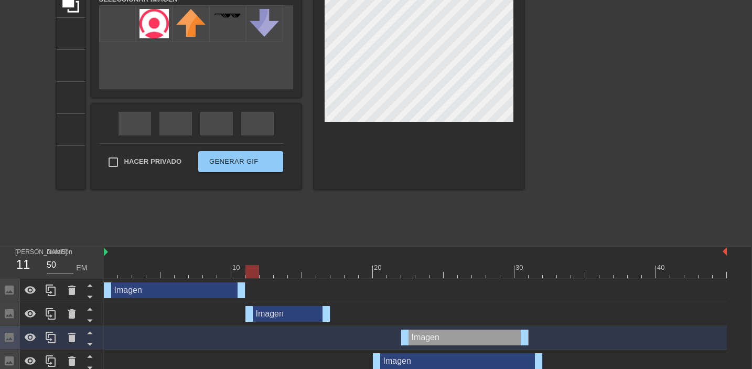
click at [255, 274] on div at bounding box center [415, 271] width 623 height 13
click at [267, 274] on div at bounding box center [415, 271] width 623 height 13
click at [285, 273] on div at bounding box center [415, 271] width 623 height 13
click at [299, 273] on div at bounding box center [415, 271] width 623 height 13
click at [311, 273] on div at bounding box center [415, 271] width 623 height 13
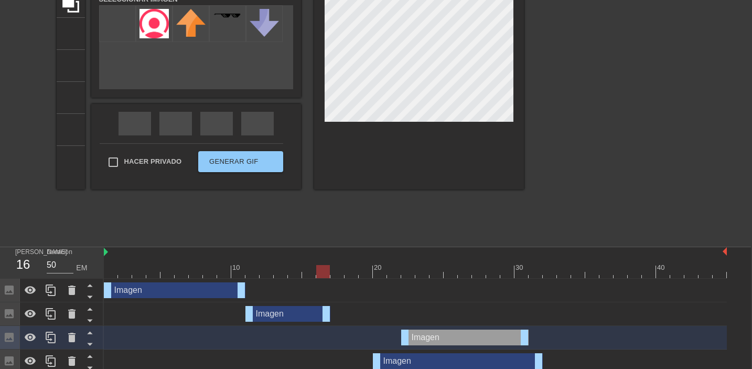
click at [322, 273] on div at bounding box center [415, 271] width 623 height 13
click at [334, 273] on div at bounding box center [415, 271] width 623 height 13
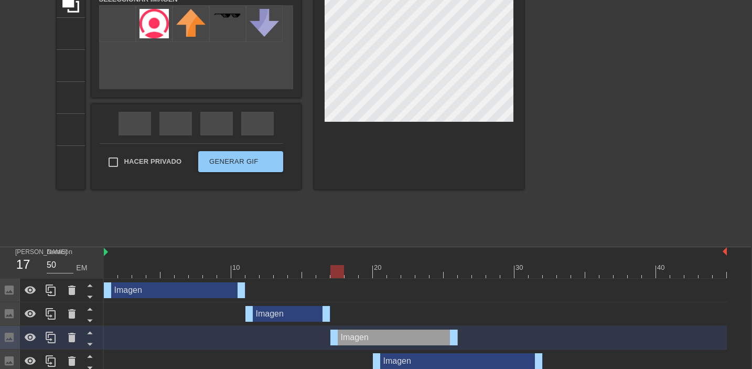
drag, startPoint x: 433, startPoint y: 340, endPoint x: 363, endPoint y: 343, distance: 70.3
click at [363, 343] on div "Imagen mango de arrastre mango de arrastre" at bounding box center [394, 337] width 127 height 16
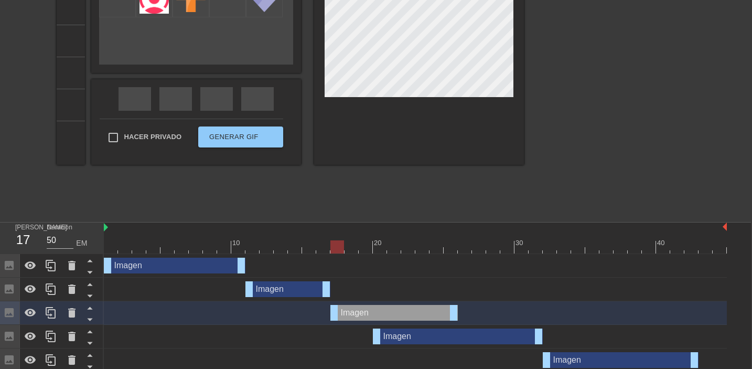
scroll to position [145, 1]
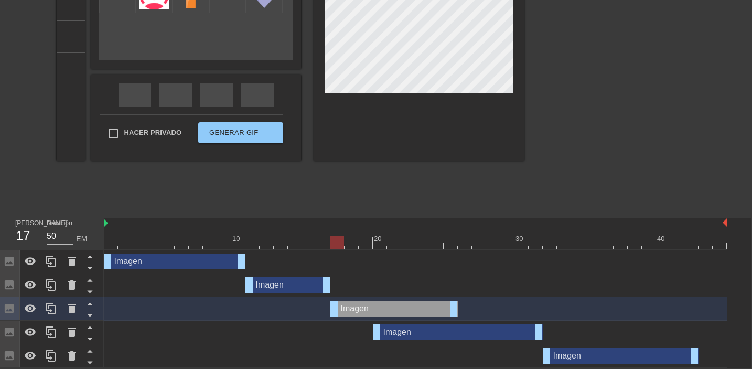
click at [351, 250] on div "Imagen mango de arrastre mango de arrastre" at bounding box center [415, 262] width 623 height 24
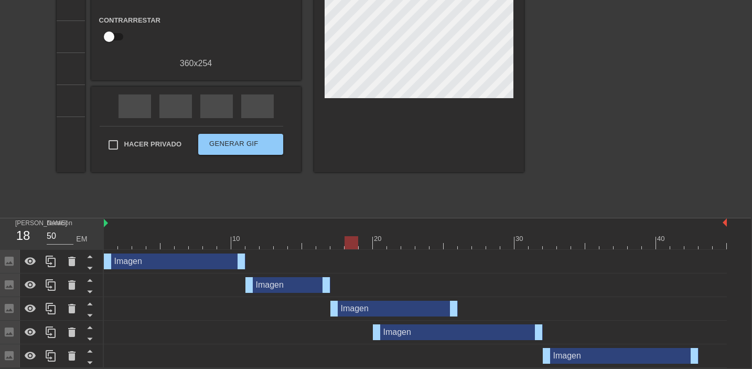
click at [351, 245] on div at bounding box center [415, 242] width 623 height 13
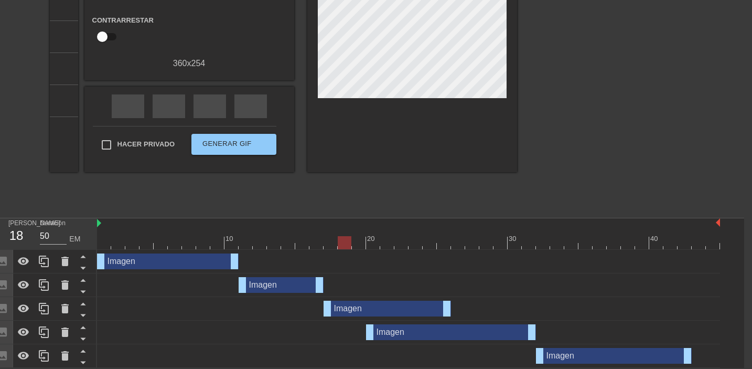
click at [358, 244] on div at bounding box center [408, 242] width 623 height 13
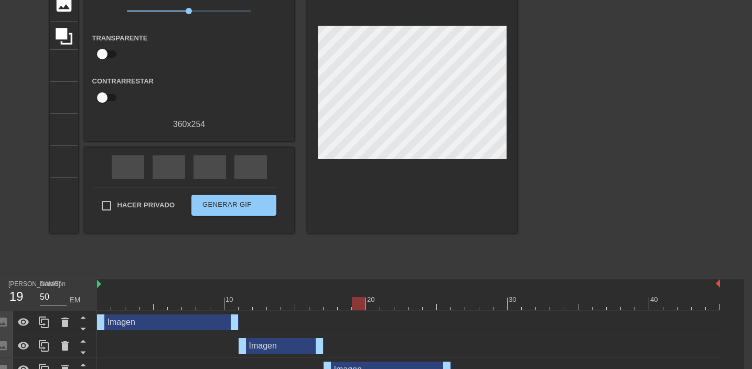
scroll to position [83, 8]
click at [374, 306] on div at bounding box center [408, 303] width 623 height 13
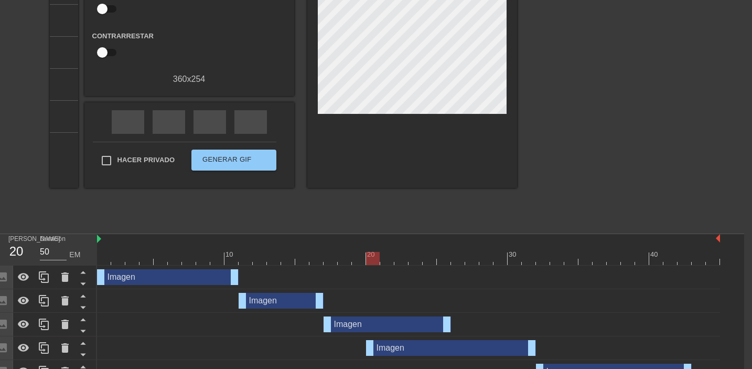
scroll to position [145, 8]
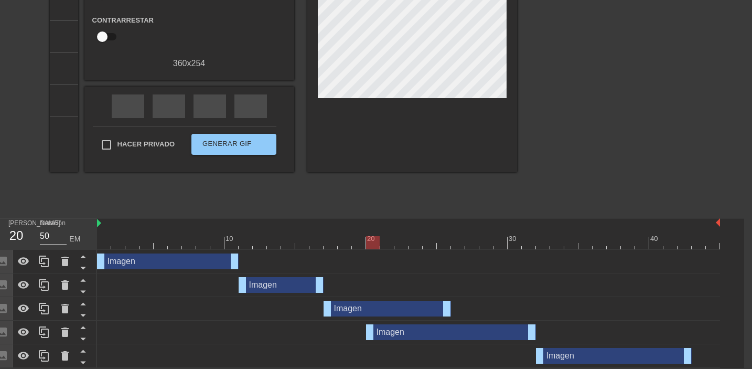
click at [415, 328] on div "Imagen mango de arrastre mango de arrastre" at bounding box center [451, 332] width 170 height 16
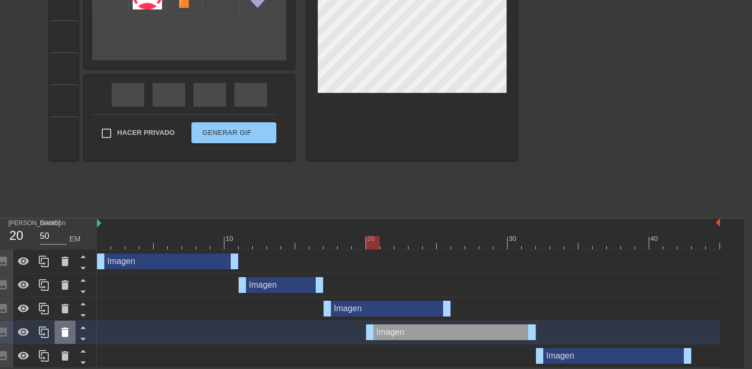
click at [61, 333] on icon at bounding box center [64, 331] width 7 height 9
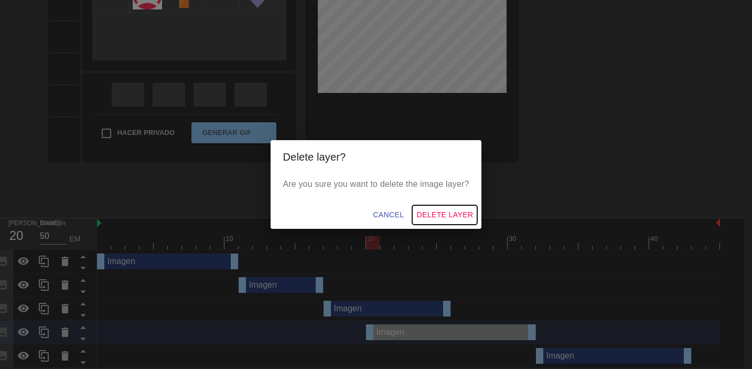
click at [429, 219] on button "Delete Layer" at bounding box center [444, 214] width 65 height 19
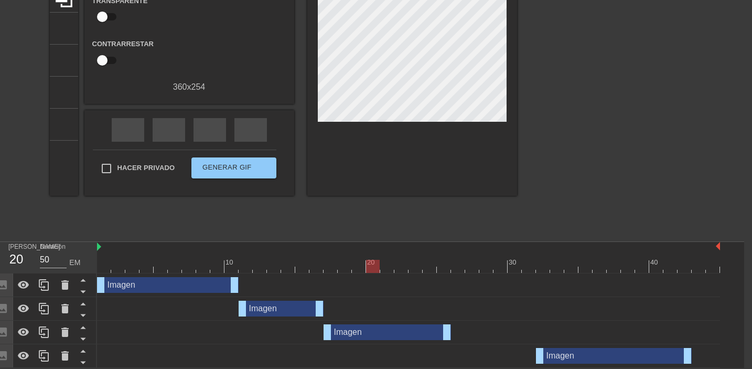
click at [387, 272] on div "10 20 30 40" at bounding box center [408, 257] width 623 height 31
click at [385, 267] on div at bounding box center [408, 266] width 623 height 13
click at [402, 267] on div at bounding box center [408, 266] width 623 height 13
click at [418, 267] on div at bounding box center [408, 266] width 623 height 13
click at [428, 267] on div at bounding box center [408, 266] width 623 height 13
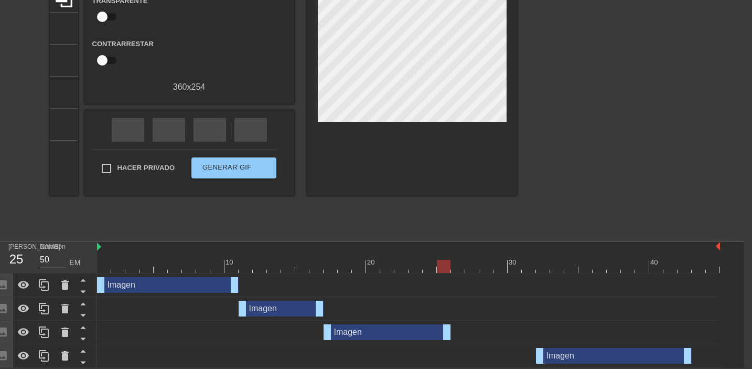
click at [446, 269] on div at bounding box center [408, 266] width 623 height 13
click at [463, 269] on div at bounding box center [408, 266] width 623 height 13
click at [474, 270] on div at bounding box center [408, 266] width 623 height 13
click at [454, 270] on div at bounding box center [408, 266] width 623 height 13
drag, startPoint x: 451, startPoint y: 332, endPoint x: 512, endPoint y: 327, distance: 61.0
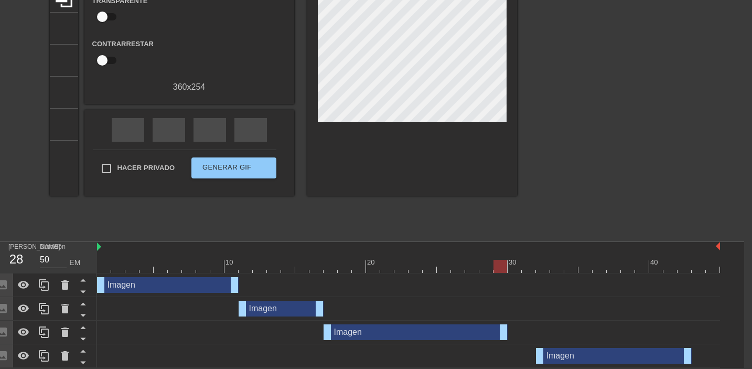
click at [512, 327] on div "Imagen mango de arrastre mango de arrastre" at bounding box center [408, 332] width 623 height 16
click at [486, 268] on div at bounding box center [408, 266] width 623 height 13
click at [465, 268] on div at bounding box center [408, 266] width 623 height 13
click at [494, 268] on div at bounding box center [408, 266] width 623 height 13
click at [504, 268] on div at bounding box center [501, 266] width 14 height 13
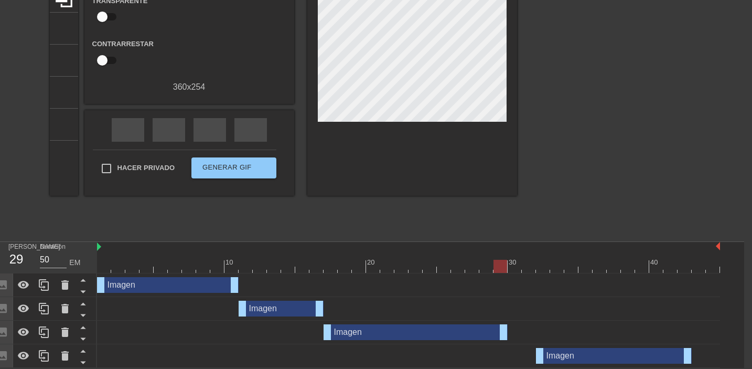
click at [522, 269] on div at bounding box center [408, 266] width 623 height 13
click at [515, 270] on div at bounding box center [408, 266] width 623 height 13
click at [528, 270] on div at bounding box center [408, 266] width 623 height 13
drag, startPoint x: 507, startPoint y: 334, endPoint x: 524, endPoint y: 343, distance: 18.8
click at [524, 343] on div "Imagen mango de arrastre mango de arrastre" at bounding box center [408, 333] width 623 height 24
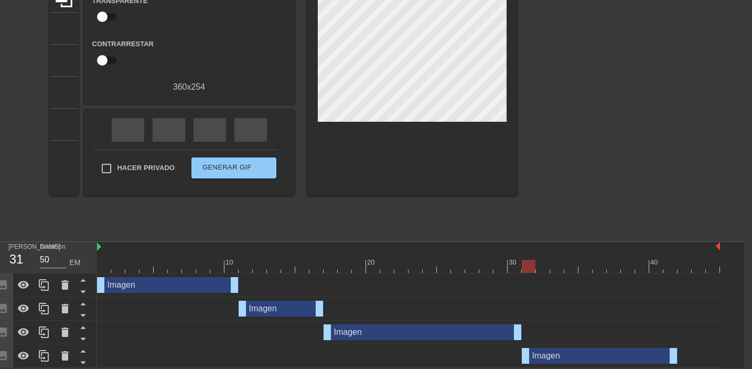
drag, startPoint x: 568, startPoint y: 354, endPoint x: 550, endPoint y: 354, distance: 18.4
click at [550, 354] on div "Imagen mango de arrastre mango de arrastre" at bounding box center [600, 356] width 156 height 16
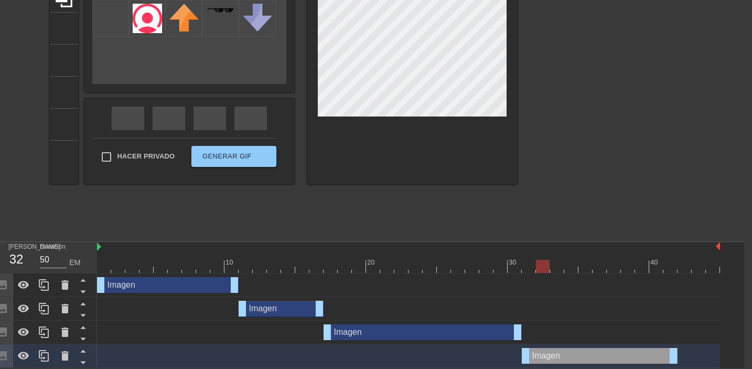
click at [542, 268] on div at bounding box center [408, 266] width 623 height 13
click at [559, 271] on div at bounding box center [408, 266] width 623 height 13
click at [572, 269] on div at bounding box center [408, 266] width 623 height 13
click at [590, 269] on div at bounding box center [408, 266] width 623 height 13
click at [604, 269] on div at bounding box center [408, 266] width 623 height 13
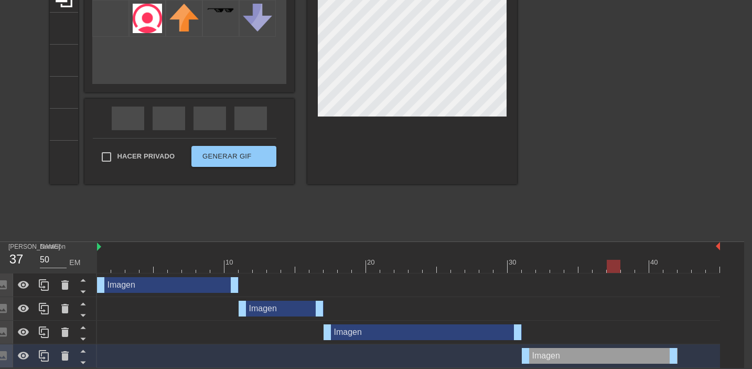
click at [615, 269] on div at bounding box center [408, 266] width 623 height 13
click at [513, 268] on div at bounding box center [408, 266] width 623 height 13
click at [529, 270] on div at bounding box center [408, 266] width 623 height 13
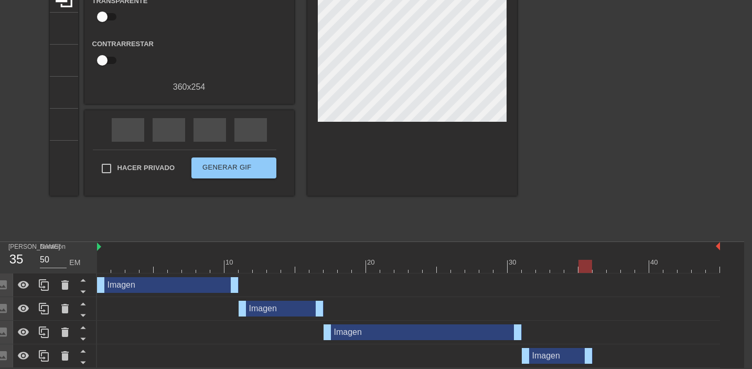
drag, startPoint x: 674, startPoint y: 356, endPoint x: 587, endPoint y: 356, distance: 87.1
click at [512, 270] on div at bounding box center [408, 266] width 623 height 13
click at [529, 269] on div at bounding box center [408, 266] width 623 height 13
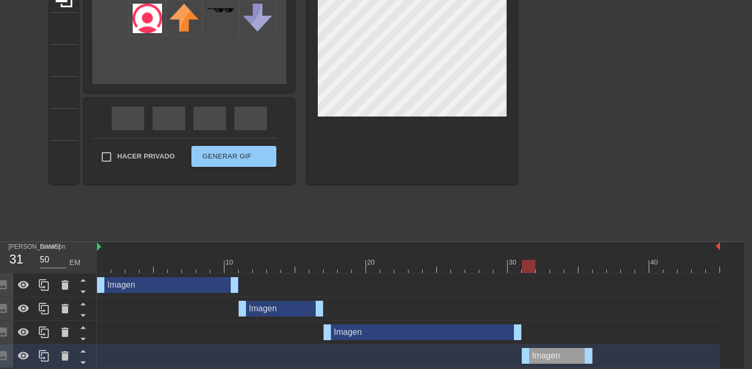
click at [545, 271] on div at bounding box center [408, 266] width 623 height 13
click at [559, 268] on div at bounding box center [408, 266] width 623 height 13
click at [574, 270] on div at bounding box center [408, 266] width 623 height 13
click at [585, 269] on div at bounding box center [408, 266] width 623 height 13
click at [601, 269] on div at bounding box center [408, 266] width 623 height 13
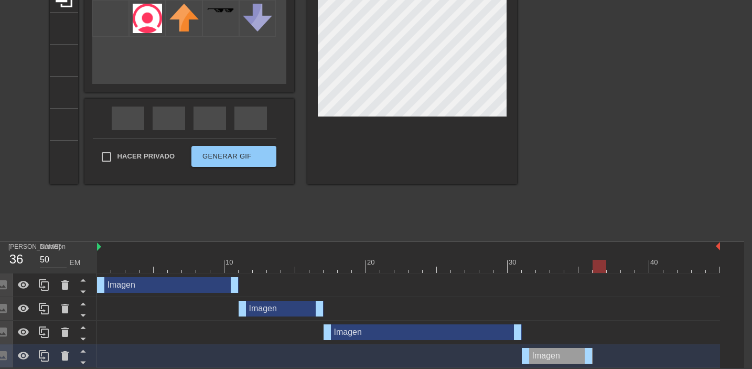
click at [587, 270] on div at bounding box center [408, 266] width 623 height 13
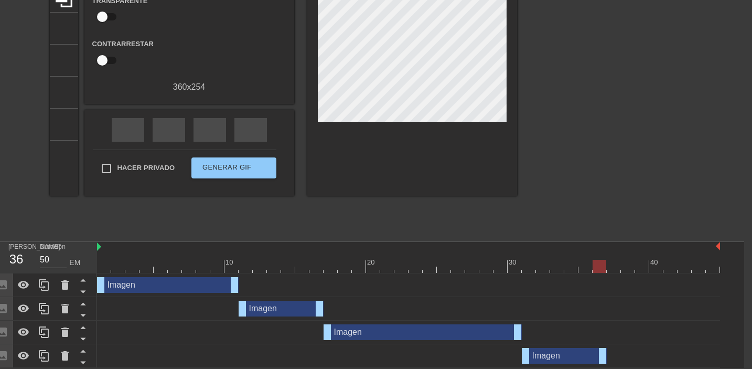
drag, startPoint x: 590, startPoint y: 358, endPoint x: 611, endPoint y: 356, distance: 20.6
click at [611, 356] on div "Imagen mango de arrastre mango de arrastre" at bounding box center [408, 356] width 623 height 16
click at [49, 355] on icon at bounding box center [44, 355] width 13 height 13
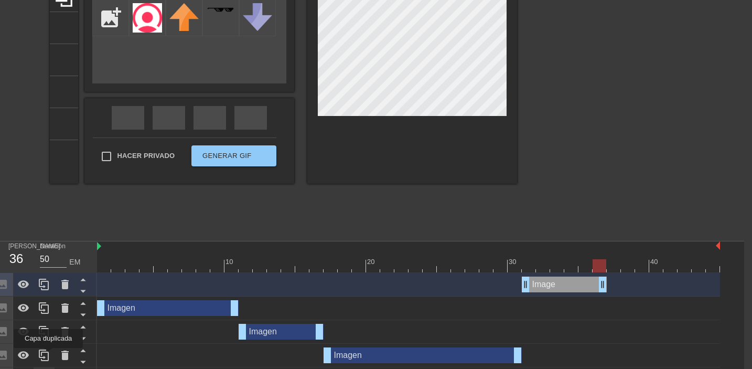
scroll to position [145, 8]
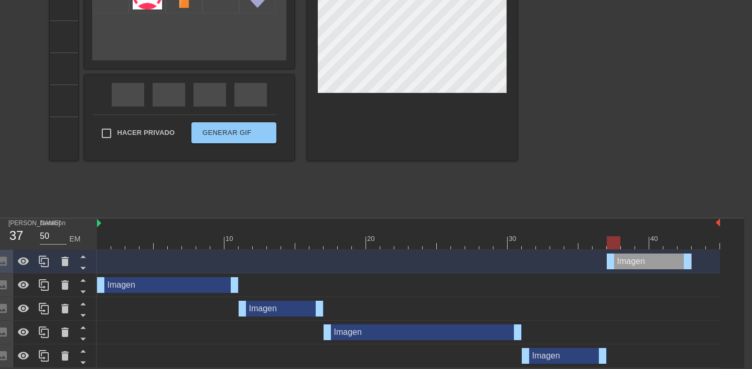
drag, startPoint x: 565, startPoint y: 263, endPoint x: 654, endPoint y: 258, distance: 89.3
click at [654, 258] on div "Imagen mango de arrastre mango de arrastre" at bounding box center [649, 261] width 85 height 16
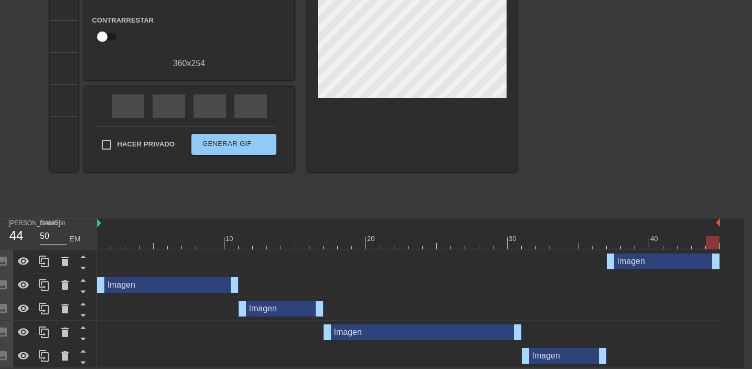
drag, startPoint x: 690, startPoint y: 262, endPoint x: 721, endPoint y: 263, distance: 31.0
click at [721, 263] on div "Imagen mango de arrastre mango de arrastre Imagen mango de arrastre mango de ar…" at bounding box center [420, 309] width 647 height 118
drag, startPoint x: 719, startPoint y: 265, endPoint x: 707, endPoint y: 265, distance: 12.1
click at [707, 265] on div "Imagen mango de arrastre mango de arrastre" at bounding box center [408, 261] width 623 height 16
click at [572, 137] on div at bounding box center [608, 54] width 157 height 315
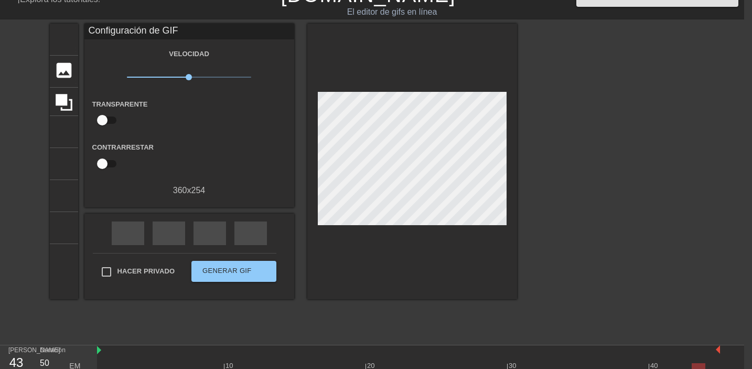
scroll to position [0, 8]
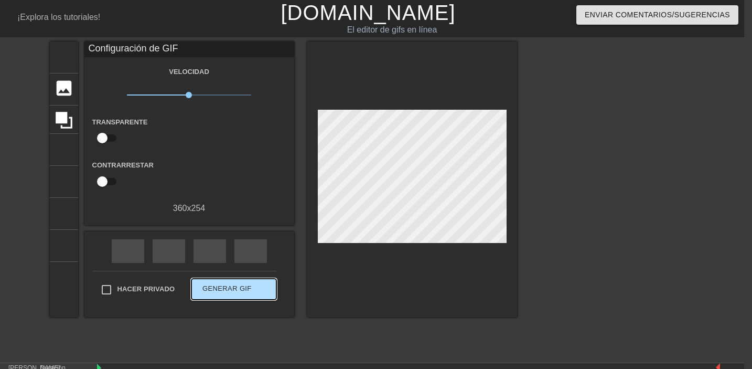
click at [226, 299] on button "Generar GIF doble_flecha" at bounding box center [233, 289] width 84 height 21
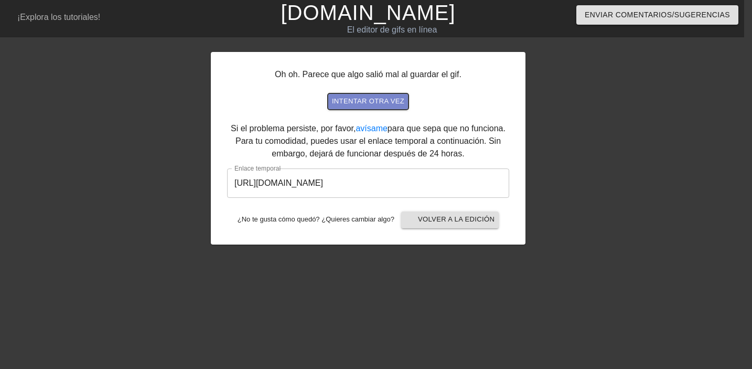
click at [376, 103] on font "intentar otra vez" at bounding box center [368, 101] width 72 height 8
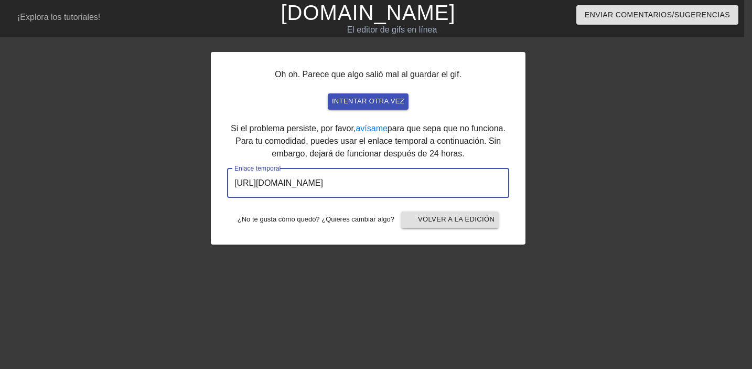
click at [385, 183] on input "[URL][DOMAIN_NAME]" at bounding box center [368, 182] width 282 height 29
drag, startPoint x: 463, startPoint y: 188, endPoint x: 248, endPoint y: 138, distance: 220.7
click at [248, 138] on div "Oh oh. Parece que algo salió mal al guardar el gif. intentar otra vez Si el pro…" at bounding box center [368, 148] width 315 height 193
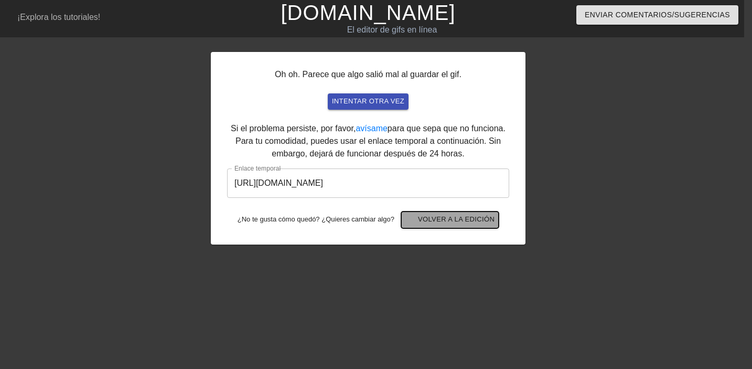
click at [454, 224] on font "Volver a la edición" at bounding box center [456, 220] width 77 height 12
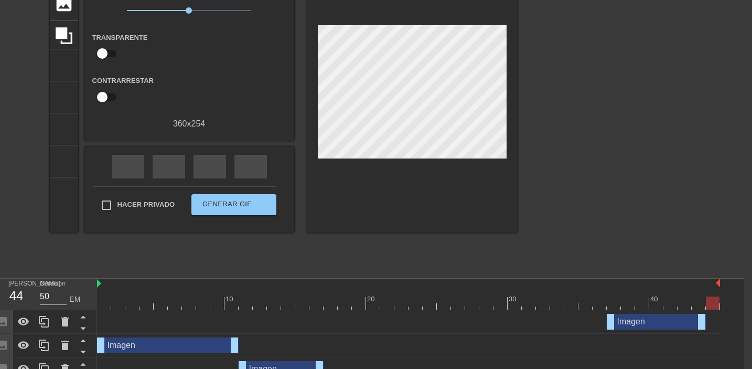
scroll to position [145, 8]
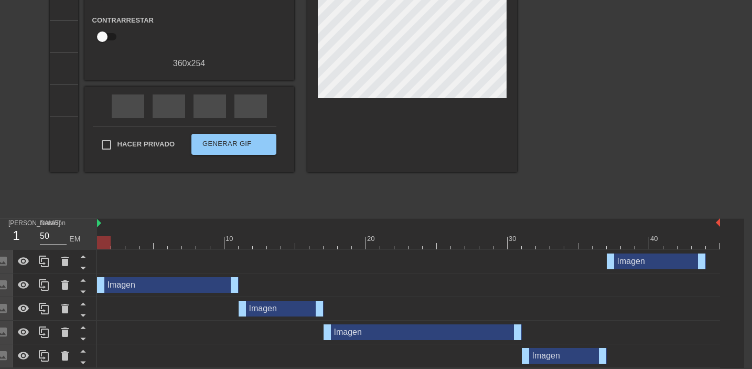
drag, startPoint x: 207, startPoint y: 279, endPoint x: 208, endPoint y: 255, distance: 23.6
click at [208, 255] on div "Imagen mango de arrastre mango de arrastre Imagen mango de arrastre mango de ar…" at bounding box center [420, 309] width 647 height 118
click at [83, 269] on icon at bounding box center [82, 268] width 5 height 3
click at [83, 291] on icon at bounding box center [82, 292] width 5 height 3
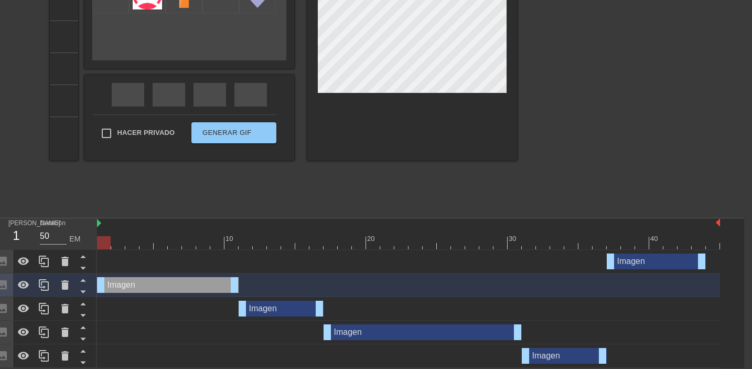
click at [83, 269] on icon at bounding box center [82, 268] width 5 height 3
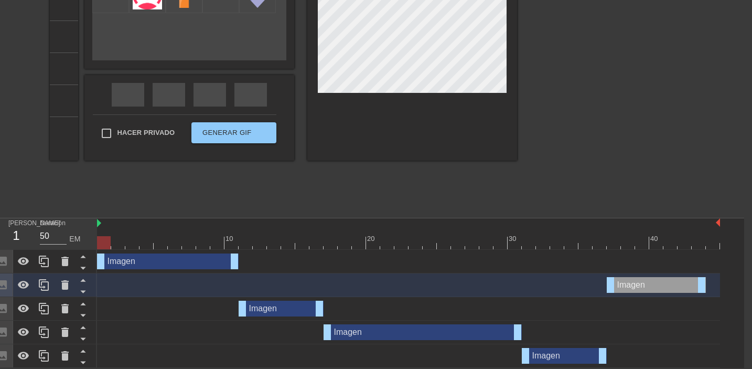
click at [83, 269] on icon at bounding box center [82, 268] width 5 height 3
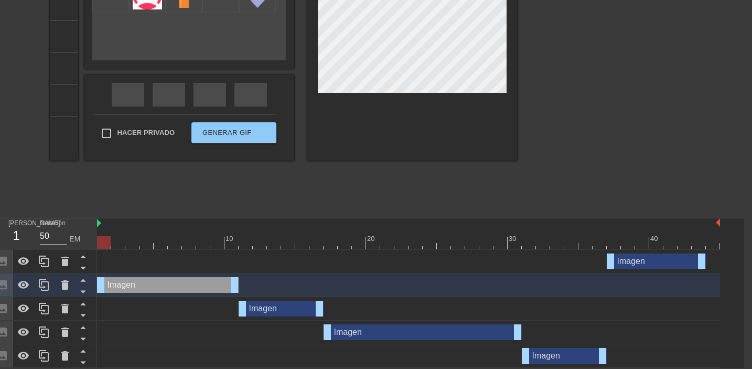
click at [83, 269] on icon at bounding box center [82, 268] width 5 height 3
click at [83, 291] on icon at bounding box center [82, 292] width 5 height 3
click at [83, 270] on icon at bounding box center [83, 267] width 13 height 13
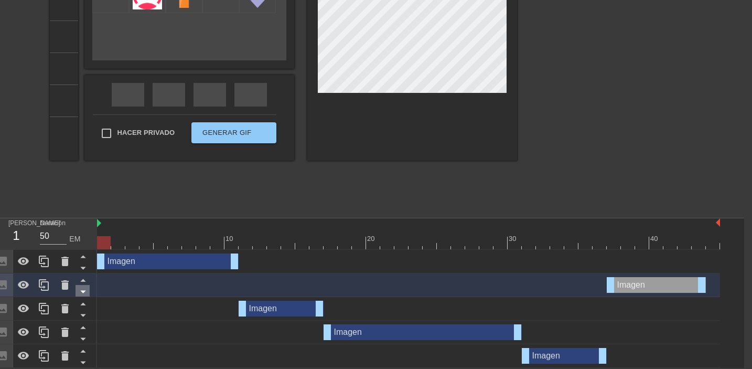
click at [86, 290] on icon at bounding box center [83, 291] width 13 height 13
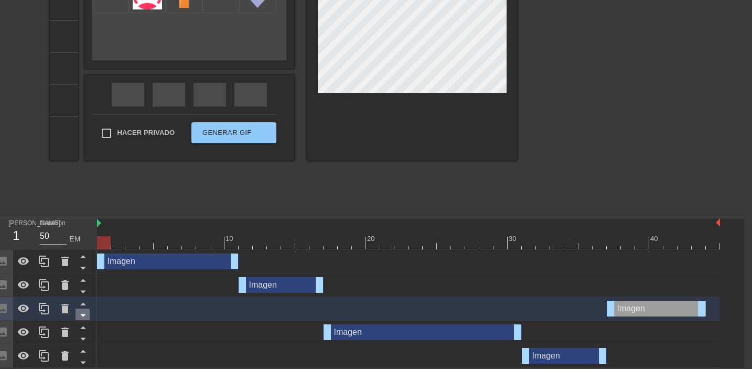
click at [84, 314] on icon at bounding box center [82, 315] width 5 height 3
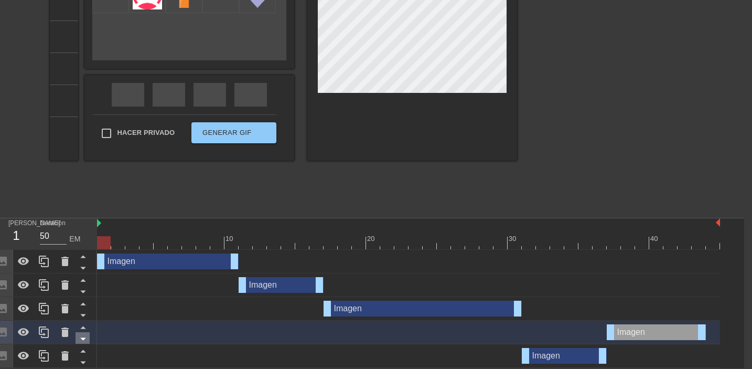
click at [83, 338] on icon at bounding box center [82, 339] width 5 height 3
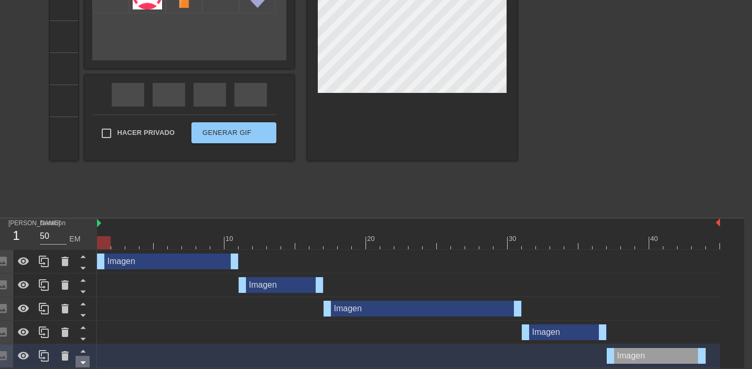
click at [83, 363] on icon at bounding box center [83, 362] width 13 height 13
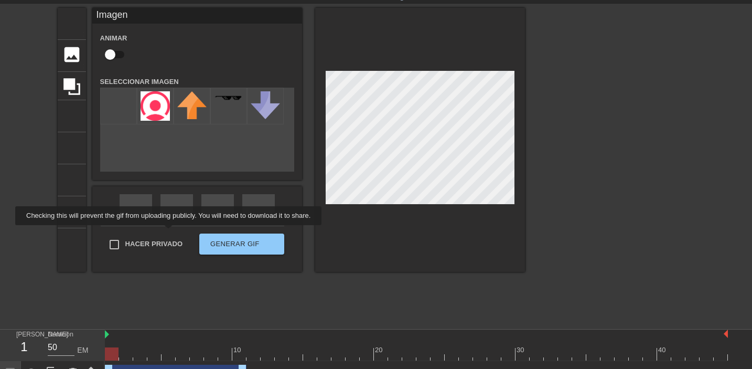
scroll to position [0, 0]
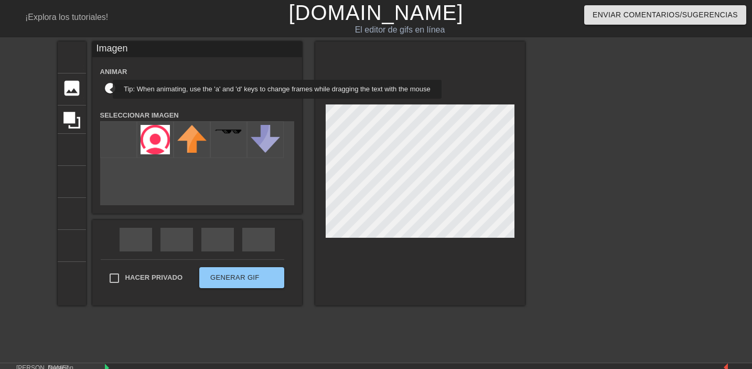
click at [106, 92] on input "checkbox" at bounding box center [110, 88] width 60 height 20
checkbox input "true"
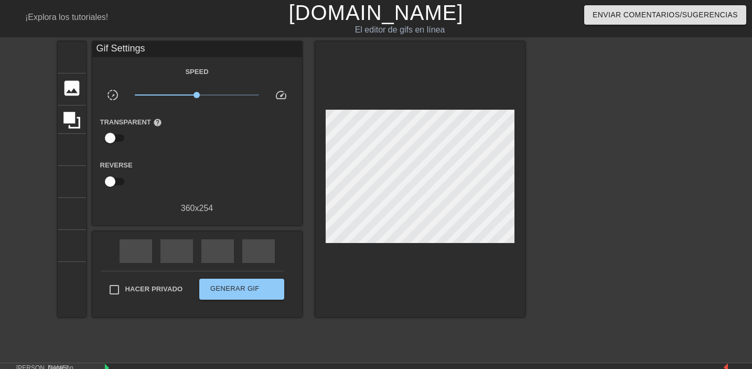
click at [381, 269] on div at bounding box center [420, 178] width 210 height 275
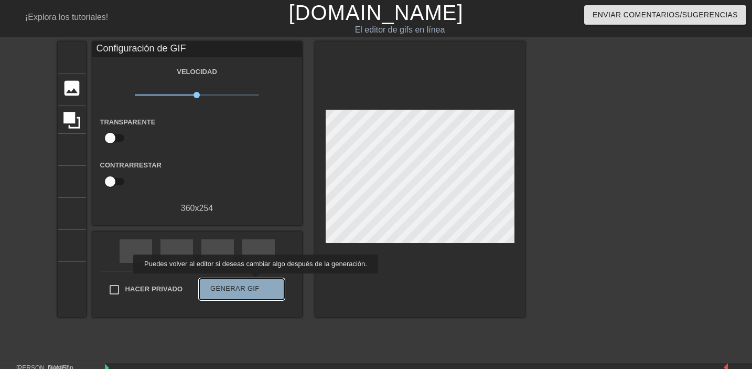
click at [260, 281] on button "Generar GIF doble_flecha" at bounding box center [241, 289] width 84 height 21
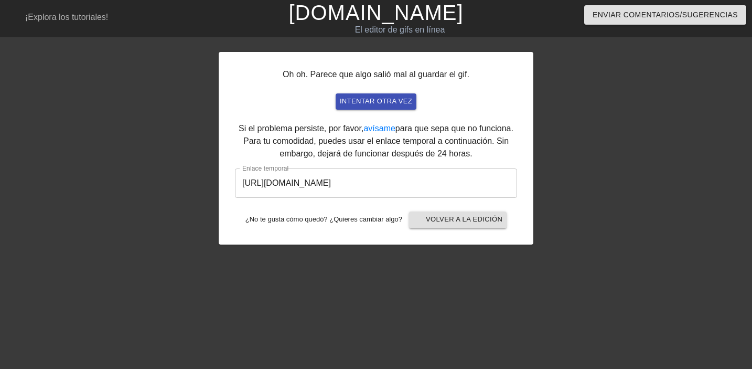
click at [450, 71] on font "Oh oh. Parece que algo salió mal al guardar el gif." at bounding box center [376, 74] width 187 height 9
